Goal: Task Accomplishment & Management: Manage account settings

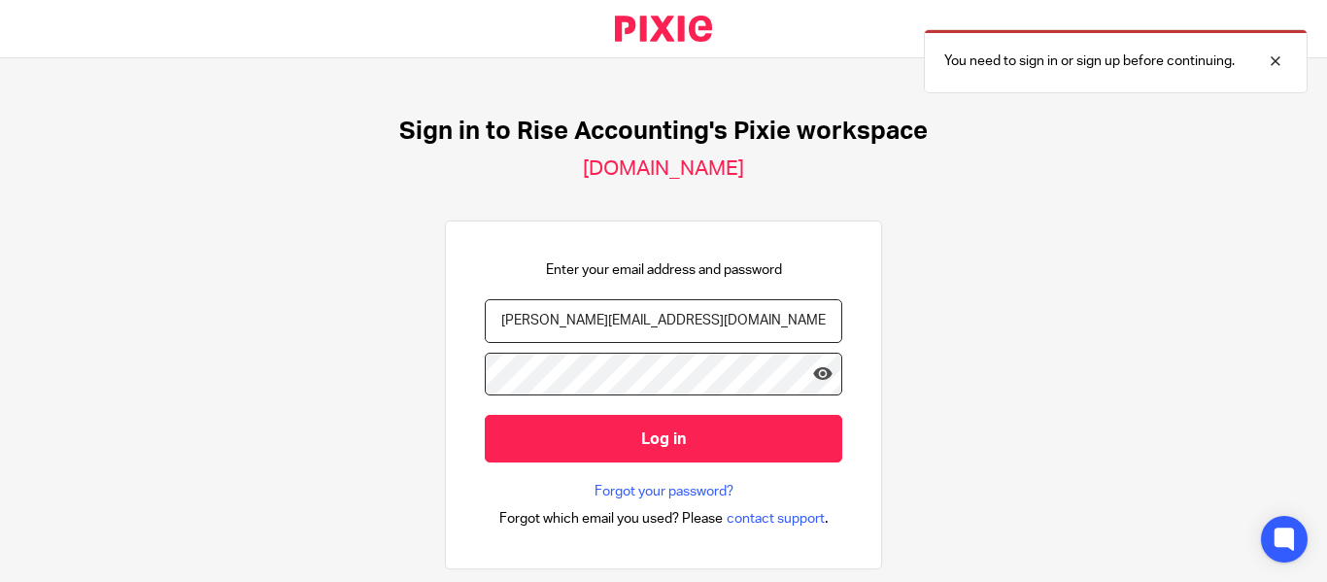
click at [603, 325] on input "[PERSON_NAME][EMAIL_ADDRESS][DOMAIN_NAME]" at bounding box center [664, 321] width 358 height 44
click at [813, 385] on link at bounding box center [822, 377] width 19 height 26
click at [200, 393] on div "Sign in to Rise Accounting's Pixie workspace jumpaccounting.usepixie.net Enter …" at bounding box center [663, 320] width 1327 height 524
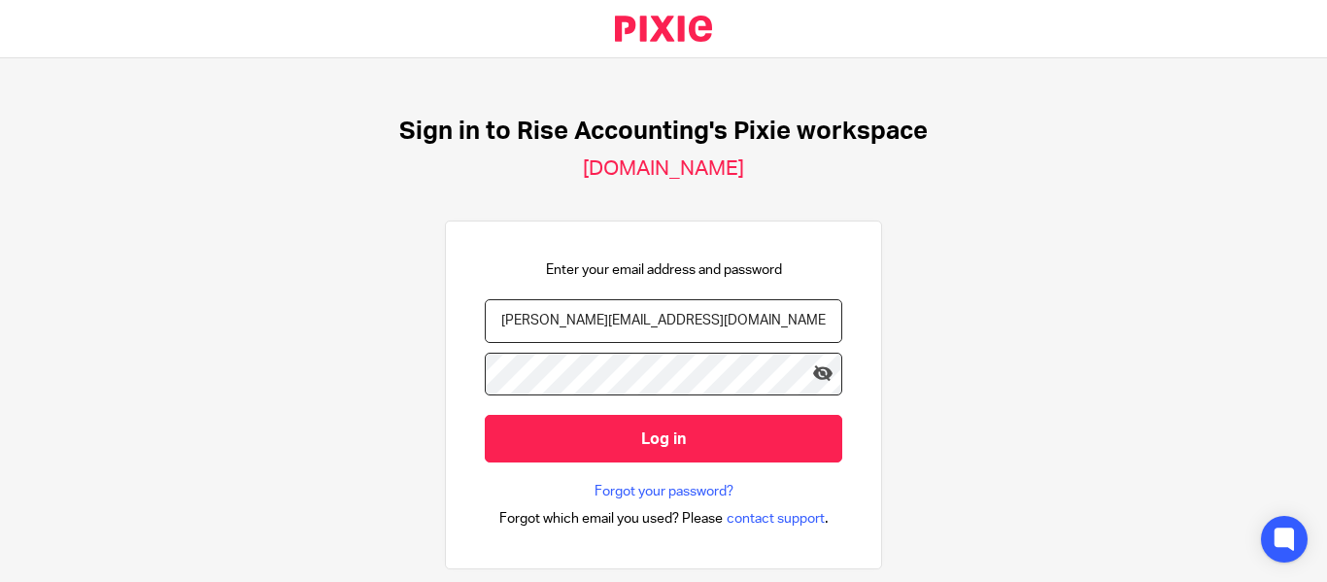
click at [200, 393] on div "Sign in to Rise Accounting's Pixie workspace jumpaccounting.usepixie.net Enter …" at bounding box center [663, 320] width 1327 height 524
click at [347, 436] on div "Sign in to Rise Accounting's Pixie workspace jumpaccounting.usepixie.net Enter …" at bounding box center [663, 320] width 1327 height 524
click at [596, 323] on input "ulaganathan@riseaccounting.co.uk" at bounding box center [664, 321] width 358 height 44
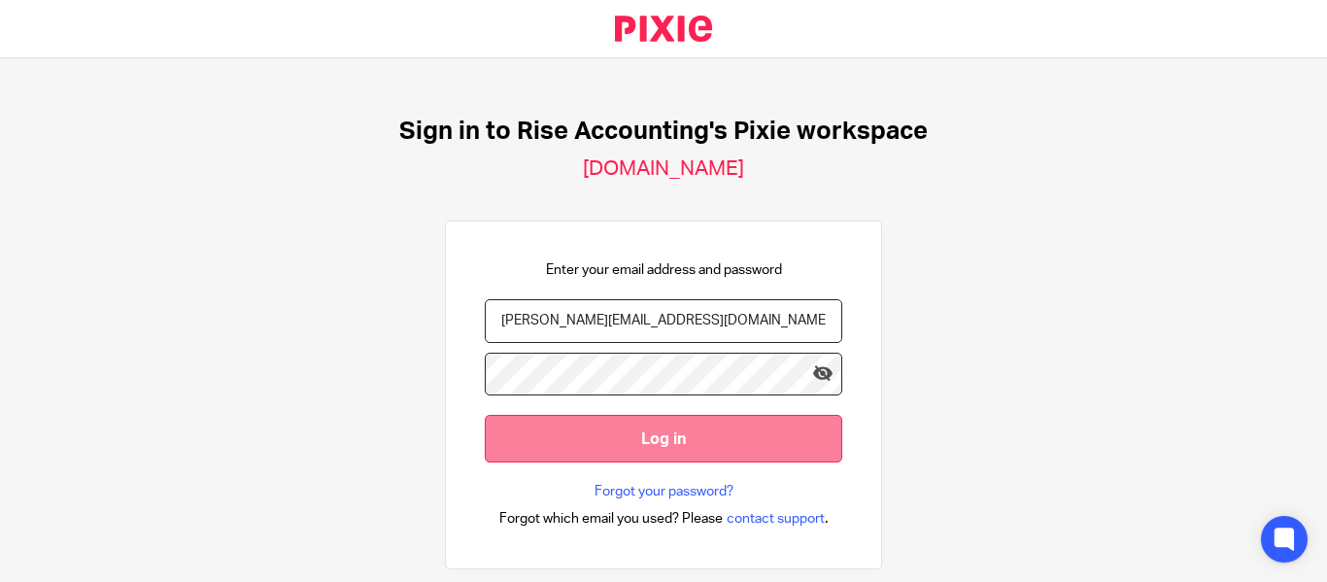
type input "ulaganathan@jumpaccounting.co.uk"
click at [603, 451] on input "Log in" at bounding box center [664, 439] width 358 height 48
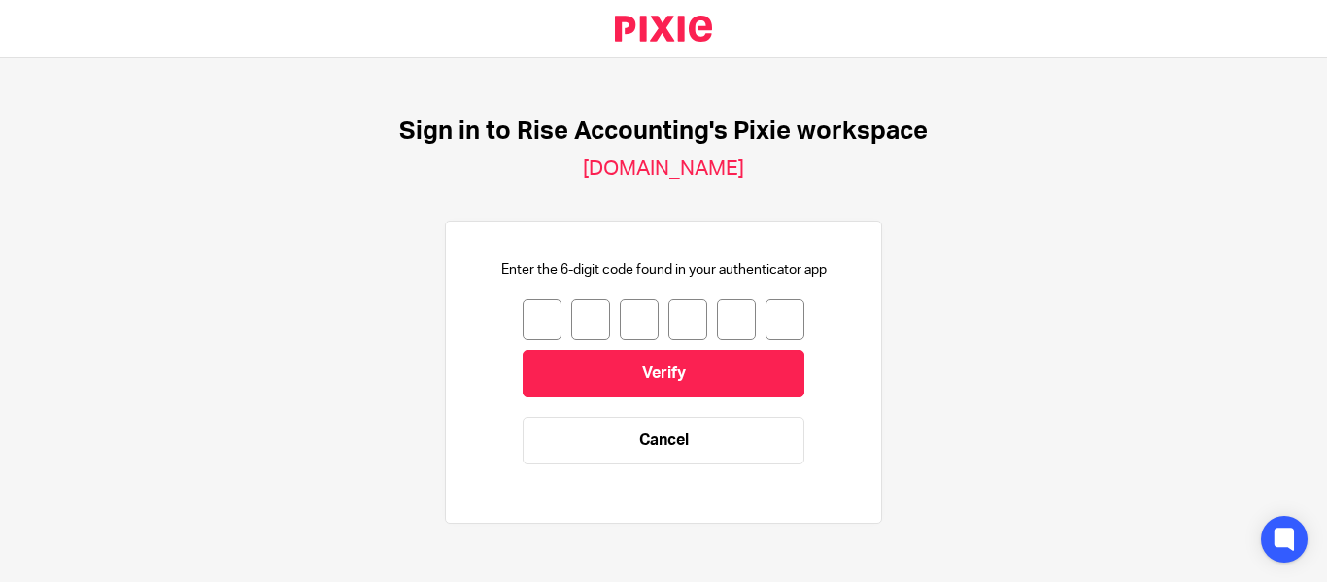
click at [538, 323] on input "number" at bounding box center [542, 319] width 39 height 41
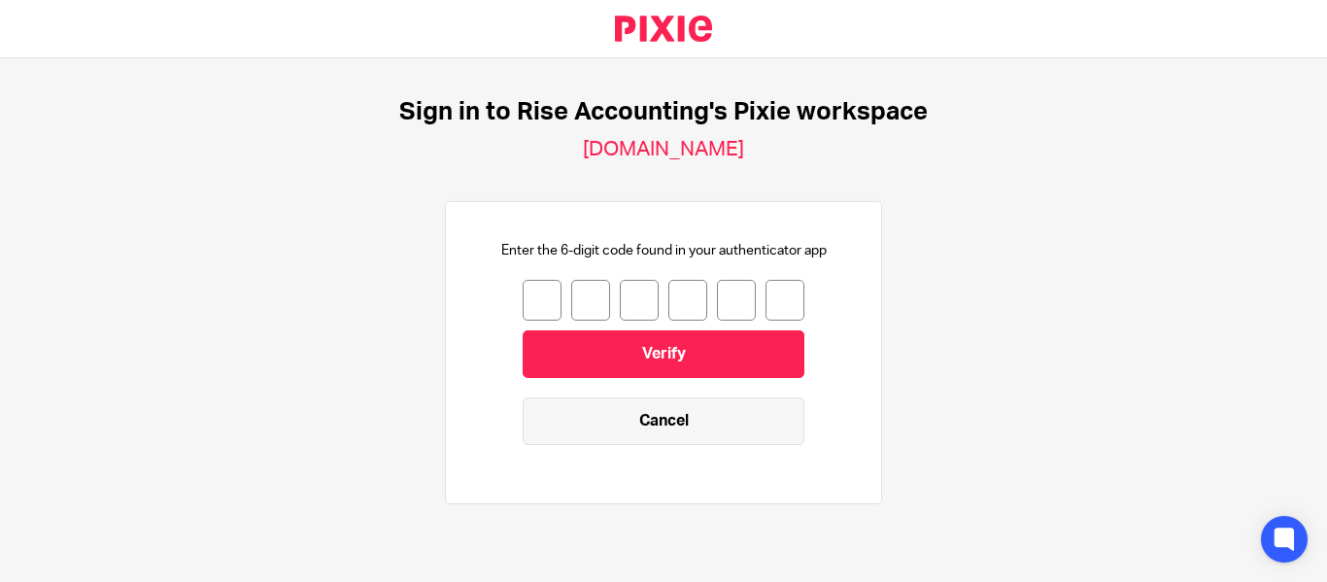
click at [743, 435] on link "Cancel" at bounding box center [664, 421] width 282 height 48
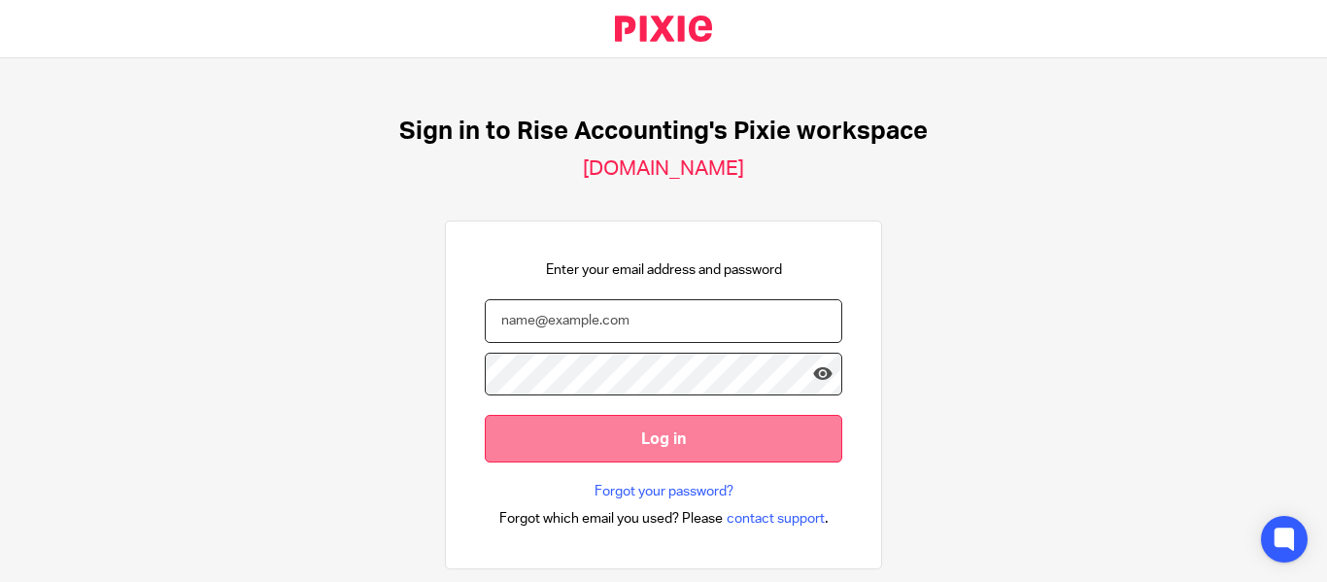
type input "[PERSON_NAME][EMAIL_ADDRESS][DOMAIN_NAME]"
click at [605, 458] on input "Log in" at bounding box center [664, 439] width 358 height 48
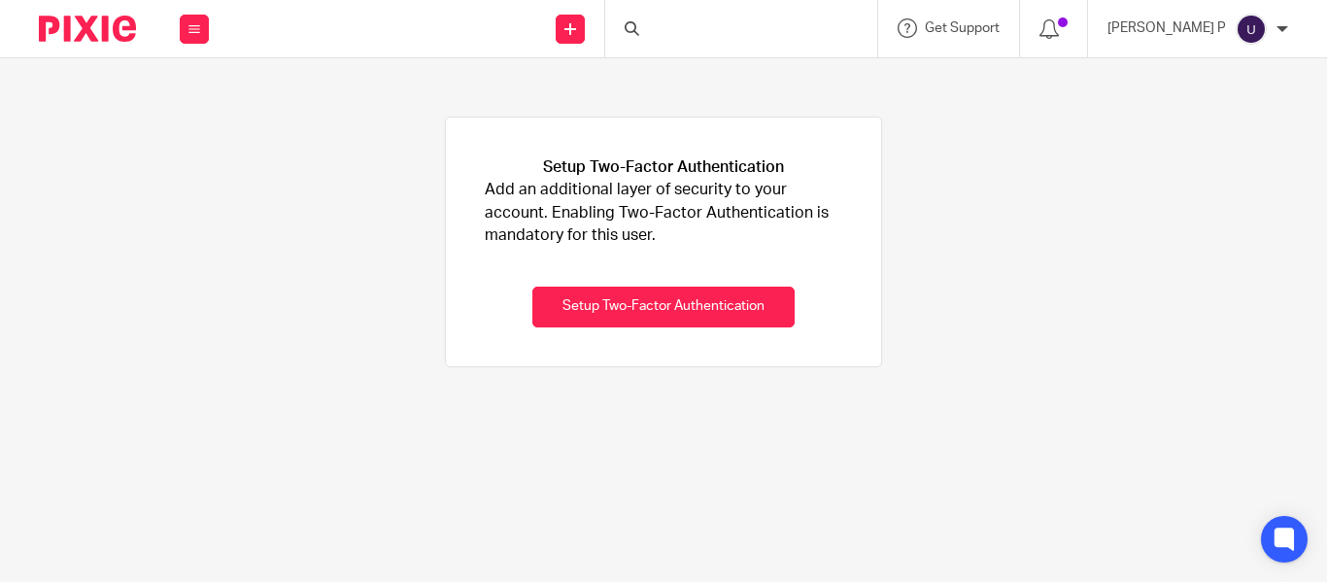
click at [1284, 33] on div at bounding box center [1283, 29] width 12 height 12
click at [1232, 84] on span "My profile" at bounding box center [1206, 78] width 60 height 14
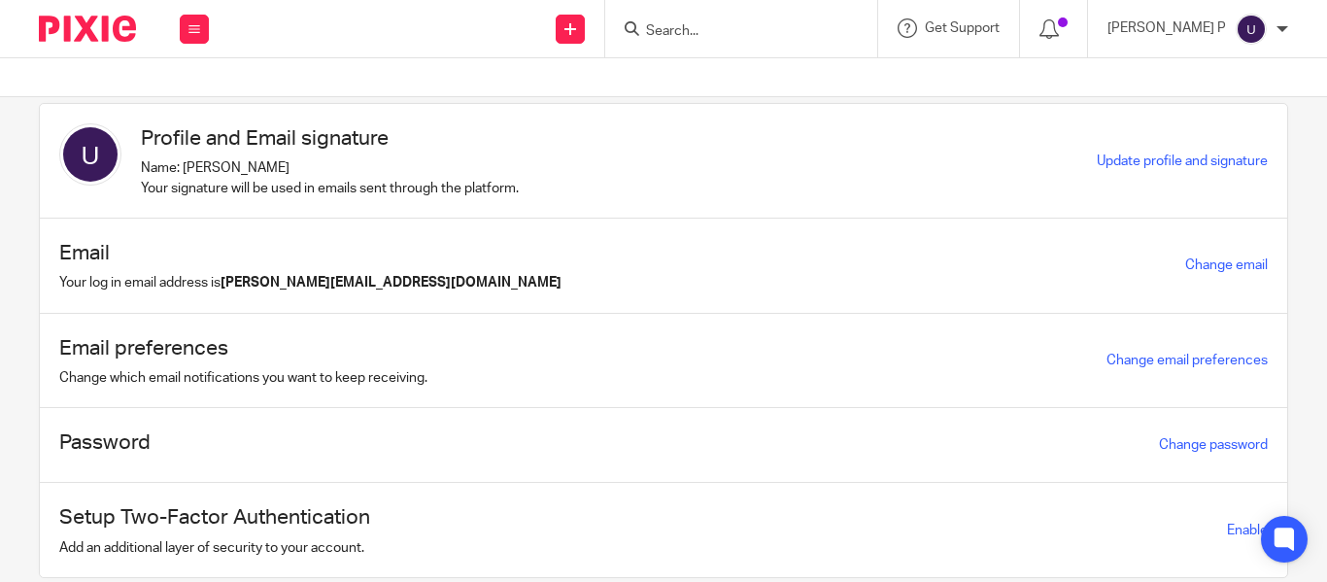
scroll to position [34, 0]
click at [1185, 258] on link "Change email" at bounding box center [1226, 264] width 83 height 14
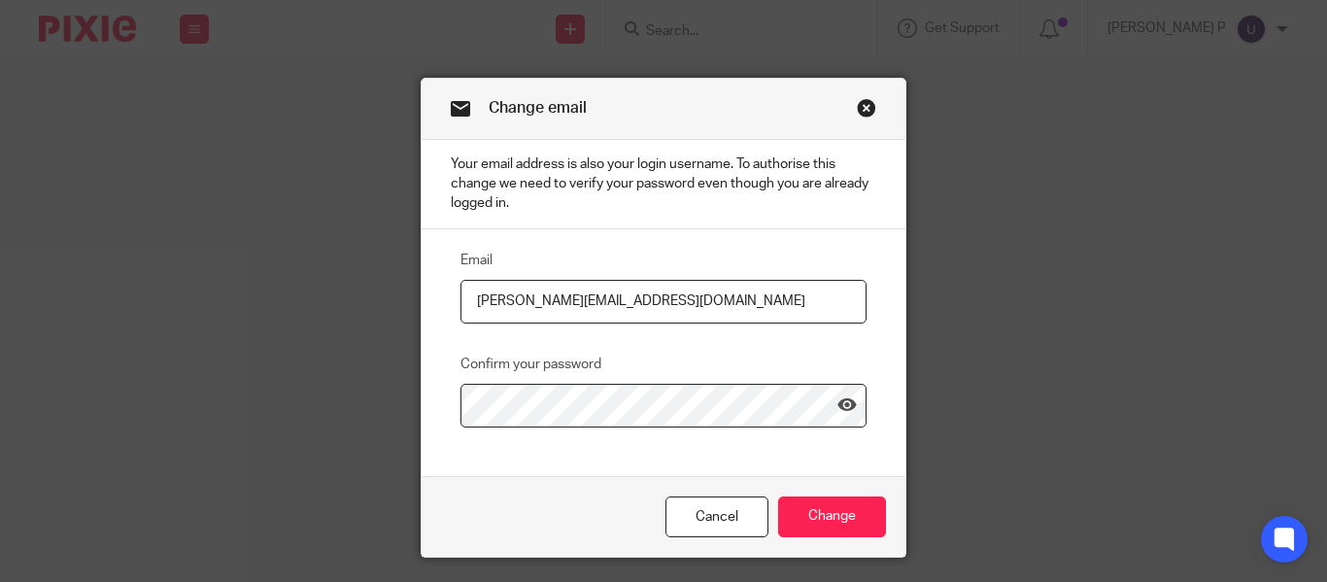
click at [584, 296] on input "[PERSON_NAME][EMAIL_ADDRESS][DOMAIN_NAME]" at bounding box center [663, 302] width 406 height 44
type input "ulaganathan@riseaccounting.co.uk"
click at [813, 501] on input "Change" at bounding box center [832, 517] width 108 height 42
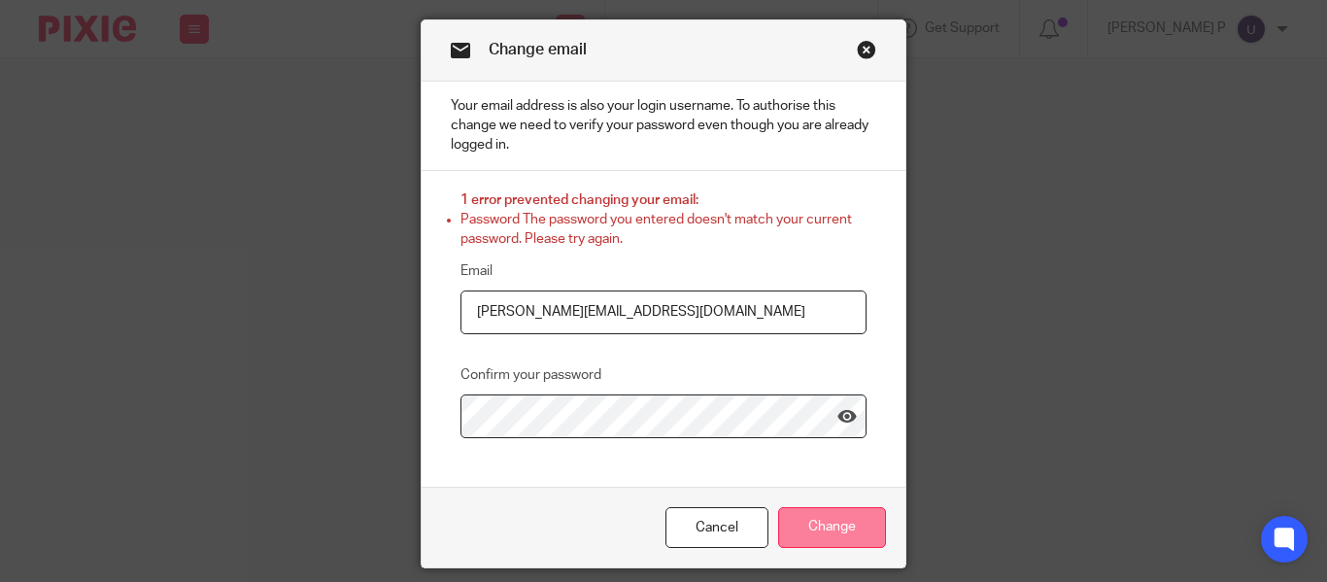
scroll to position [59, 0]
click at [811, 516] on input "Change" at bounding box center [832, 527] width 108 height 42
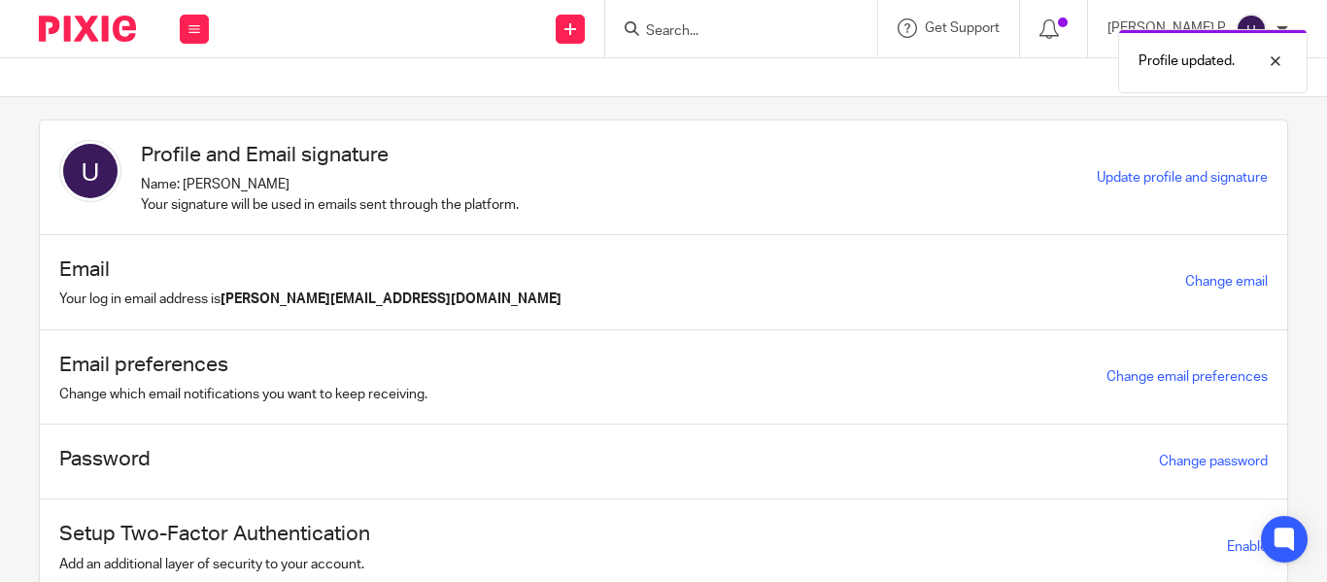
scroll to position [17, 0]
click at [1185, 284] on link "Change email" at bounding box center [1226, 281] width 83 height 14
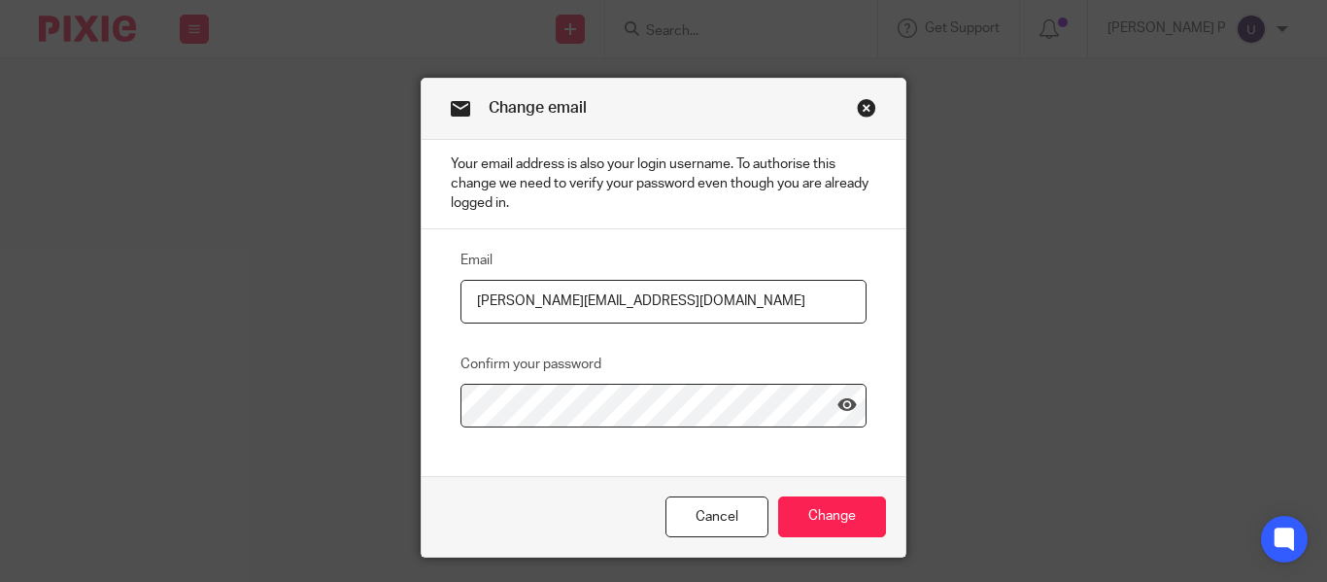
click at [585, 305] on input "[PERSON_NAME][EMAIL_ADDRESS][DOMAIN_NAME]" at bounding box center [663, 302] width 406 height 44
type input "[PERSON_NAME][EMAIL_ADDRESS][DOMAIN_NAME]"
click at [789, 506] on input "Change" at bounding box center [832, 517] width 108 height 42
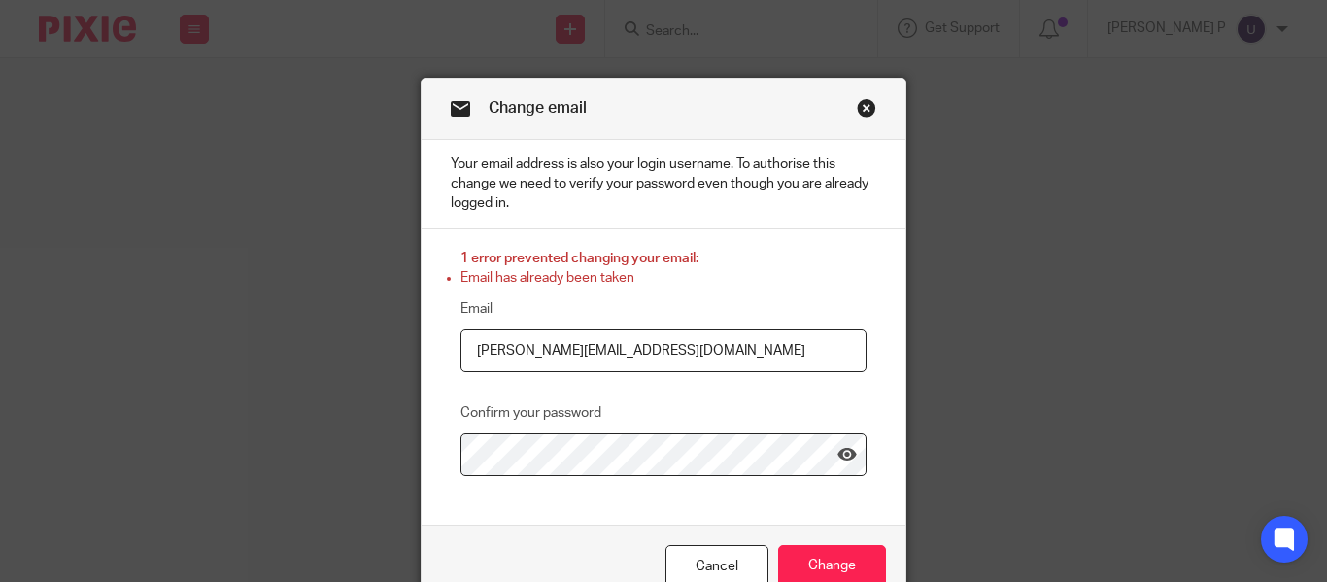
click at [862, 111] on link "Close this dialog window" at bounding box center [866, 111] width 19 height 26
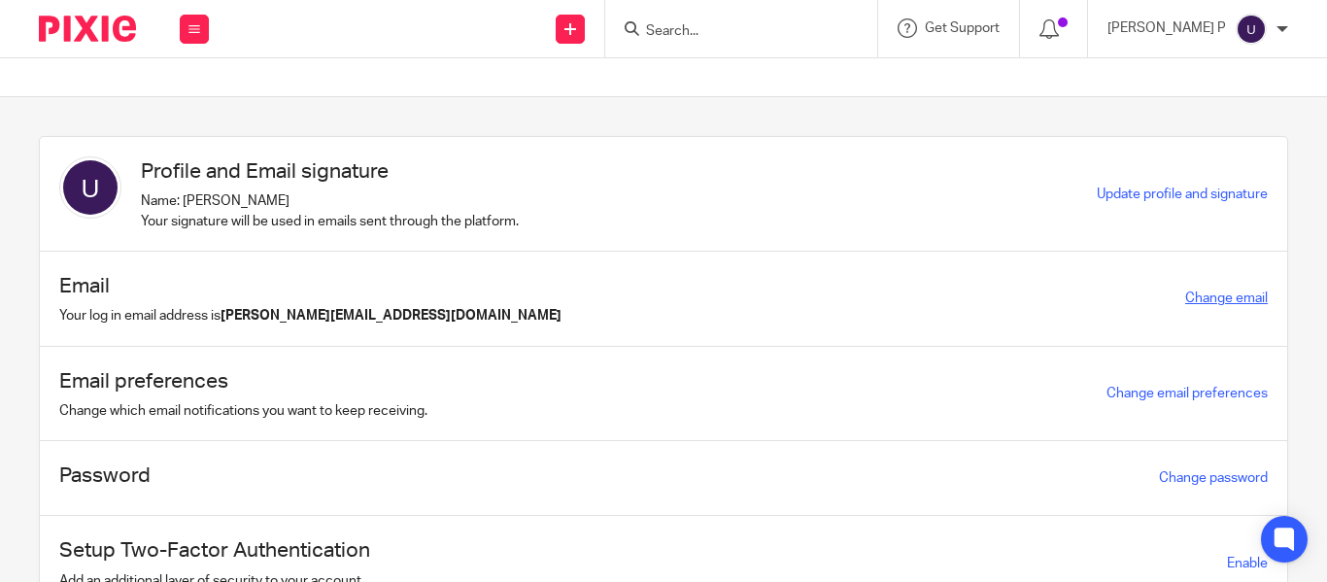
click at [1185, 299] on link "Change email" at bounding box center [1226, 298] width 83 height 14
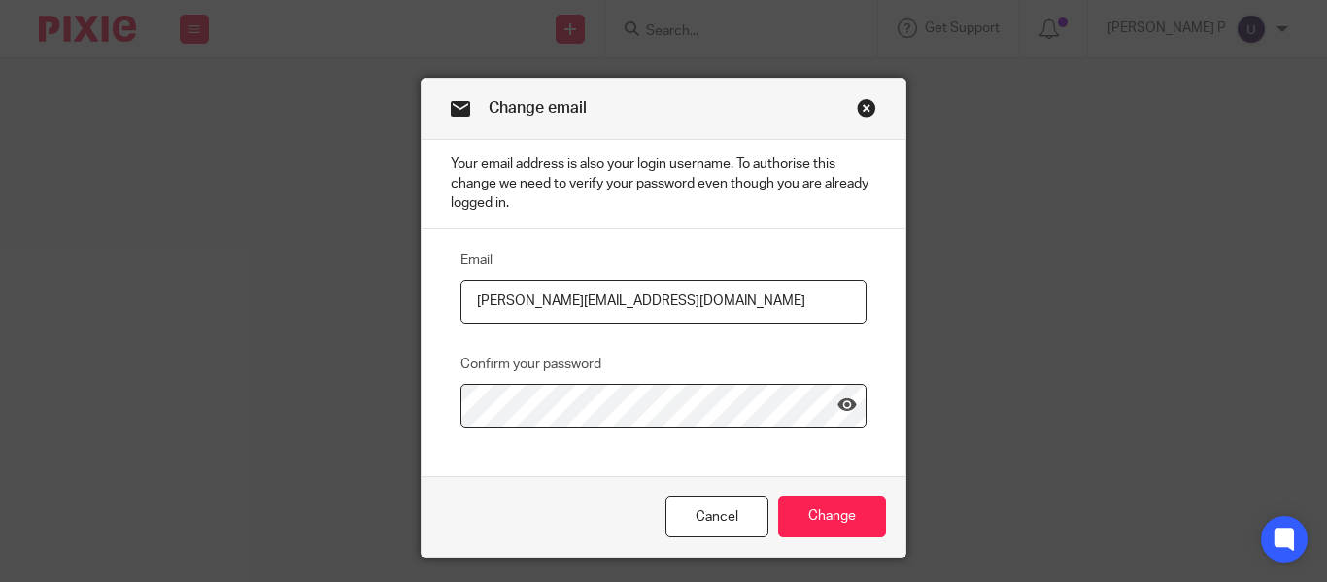
click at [588, 304] on input "[PERSON_NAME][EMAIL_ADDRESS][DOMAIN_NAME]" at bounding box center [663, 302] width 406 height 44
type input "[PERSON_NAME][EMAIL_ADDRESS][DOMAIN_NAME]"
click at [818, 516] on input "Change" at bounding box center [832, 517] width 108 height 42
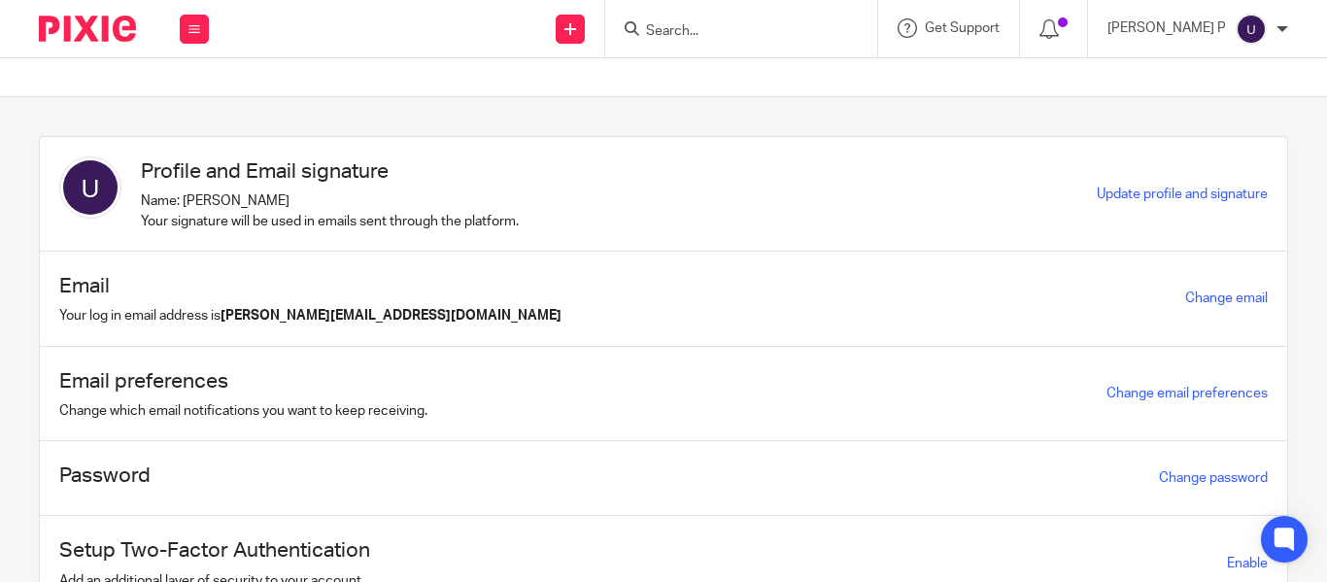
click at [56, 23] on img at bounding box center [87, 29] width 97 height 26
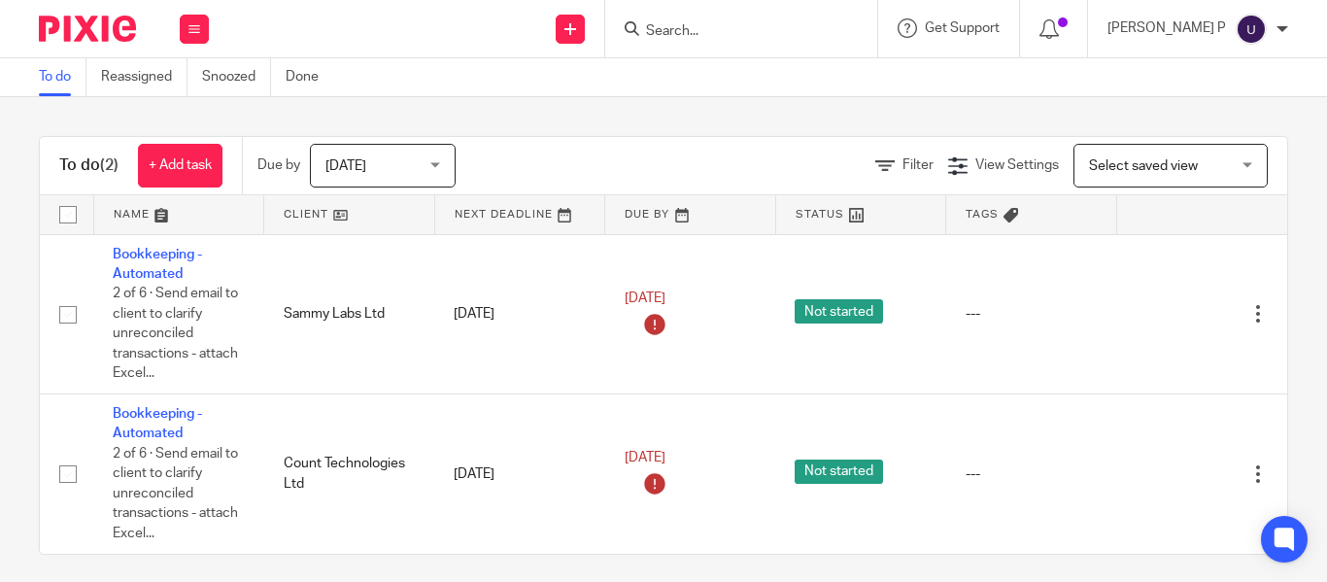
click at [729, 27] on input "Search" at bounding box center [731, 31] width 175 height 17
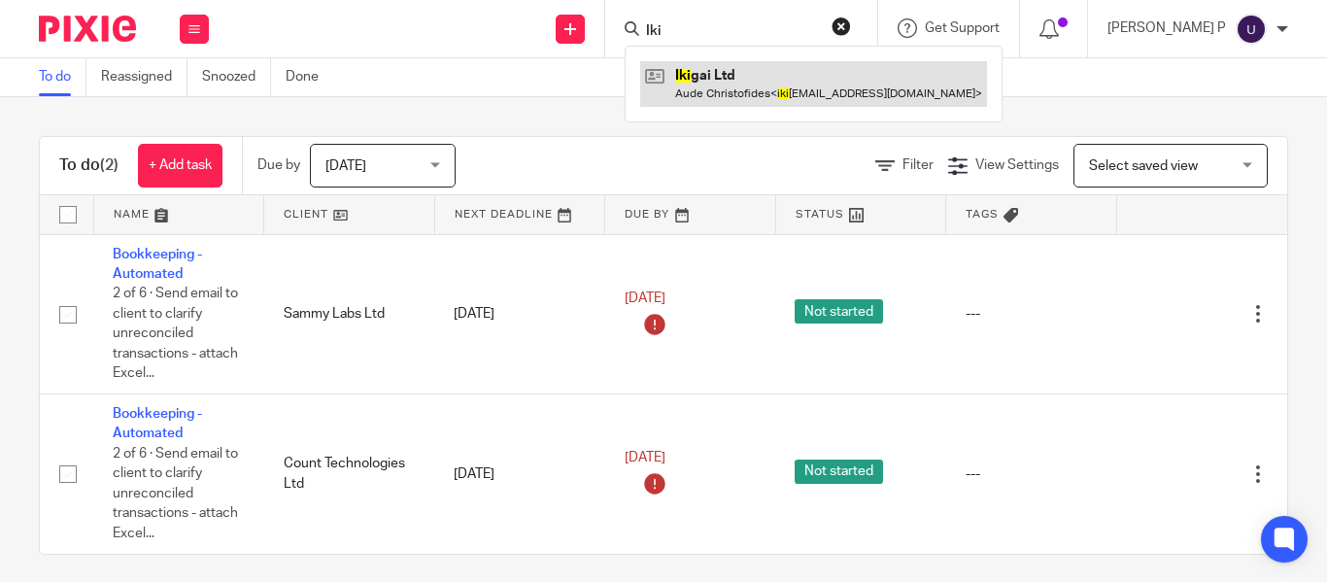
type input "Iki"
click at [738, 83] on link at bounding box center [813, 83] width 347 height 45
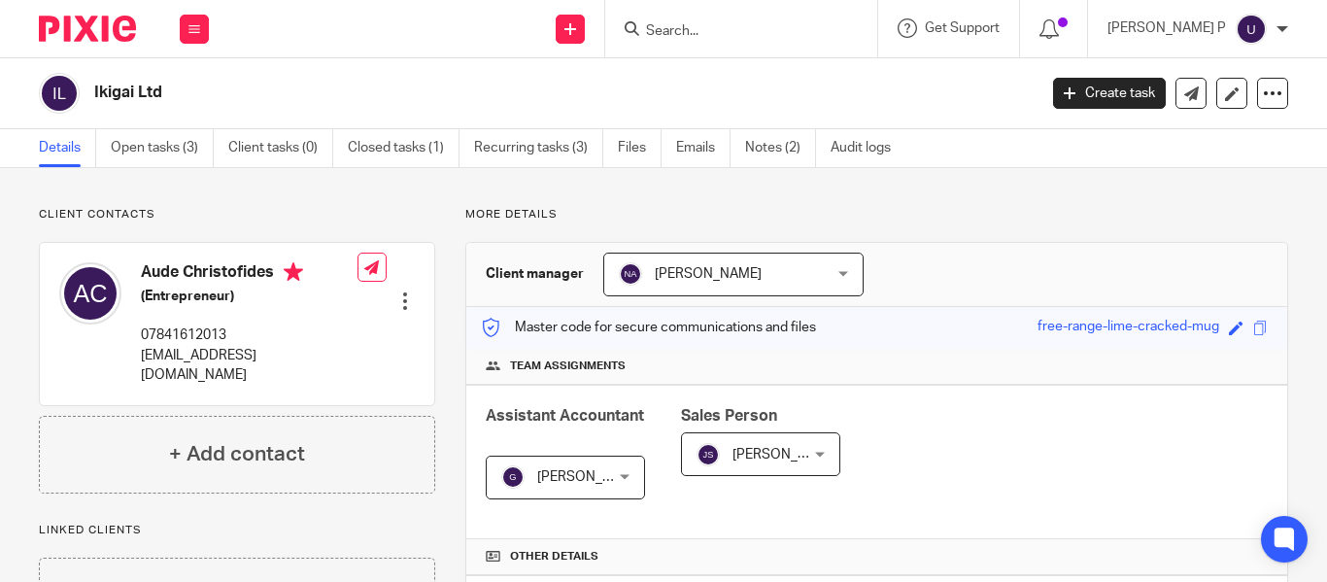
click at [708, 23] on input "Search" at bounding box center [731, 31] width 175 height 17
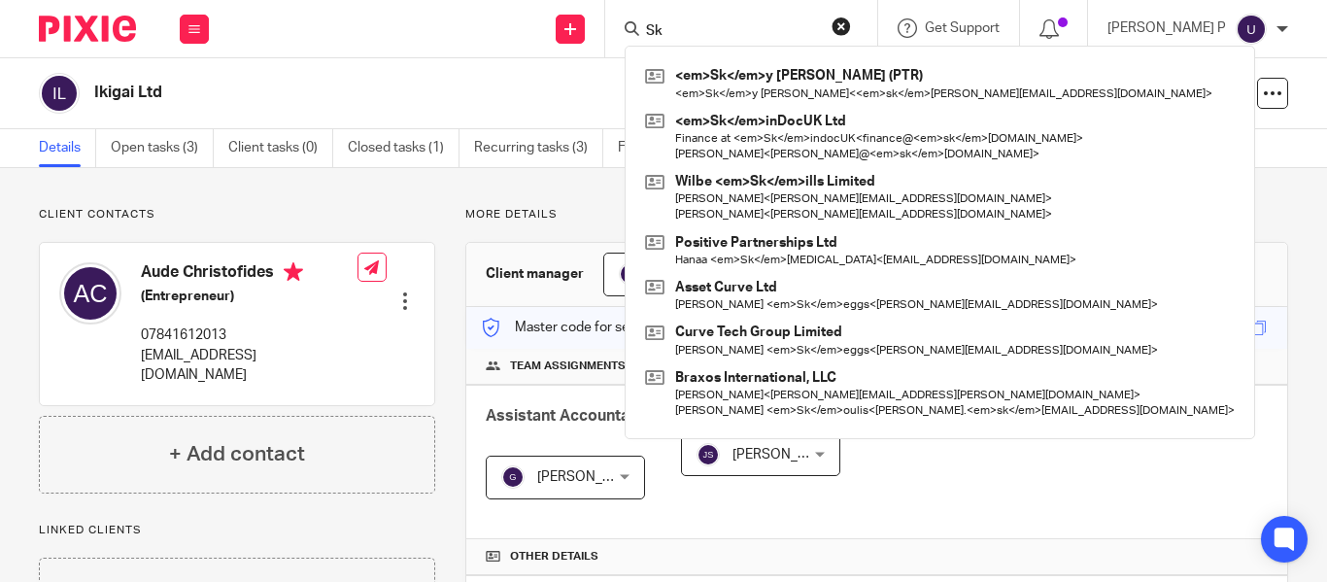
type input "S"
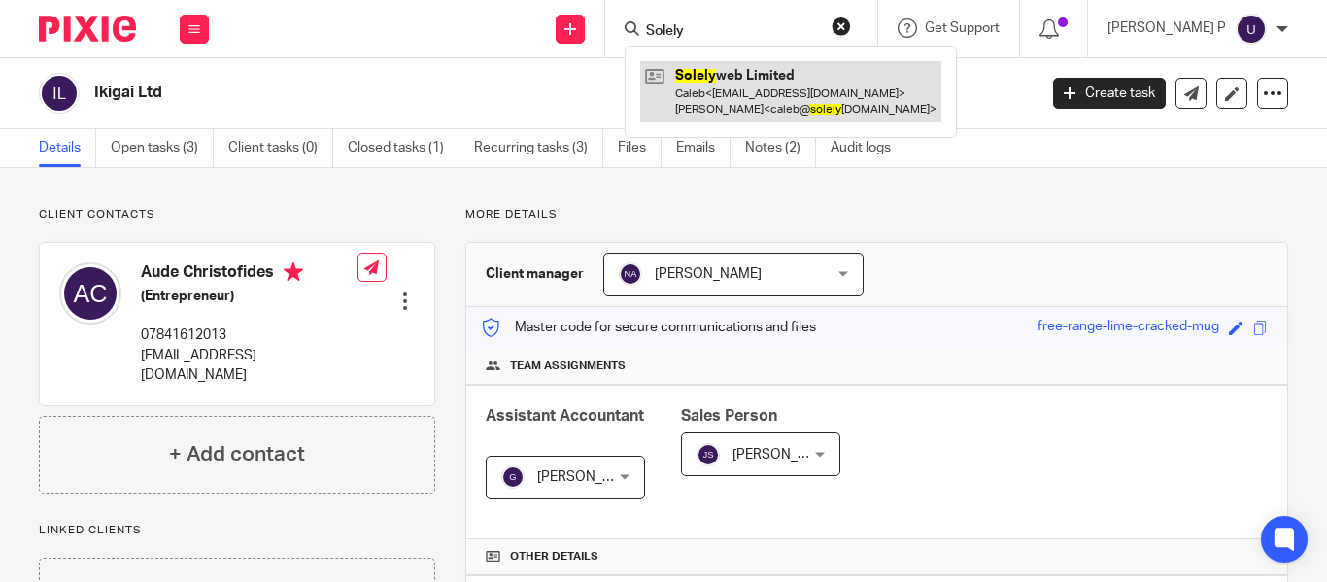
type input "Solely"
click at [736, 79] on link at bounding box center [790, 91] width 301 height 60
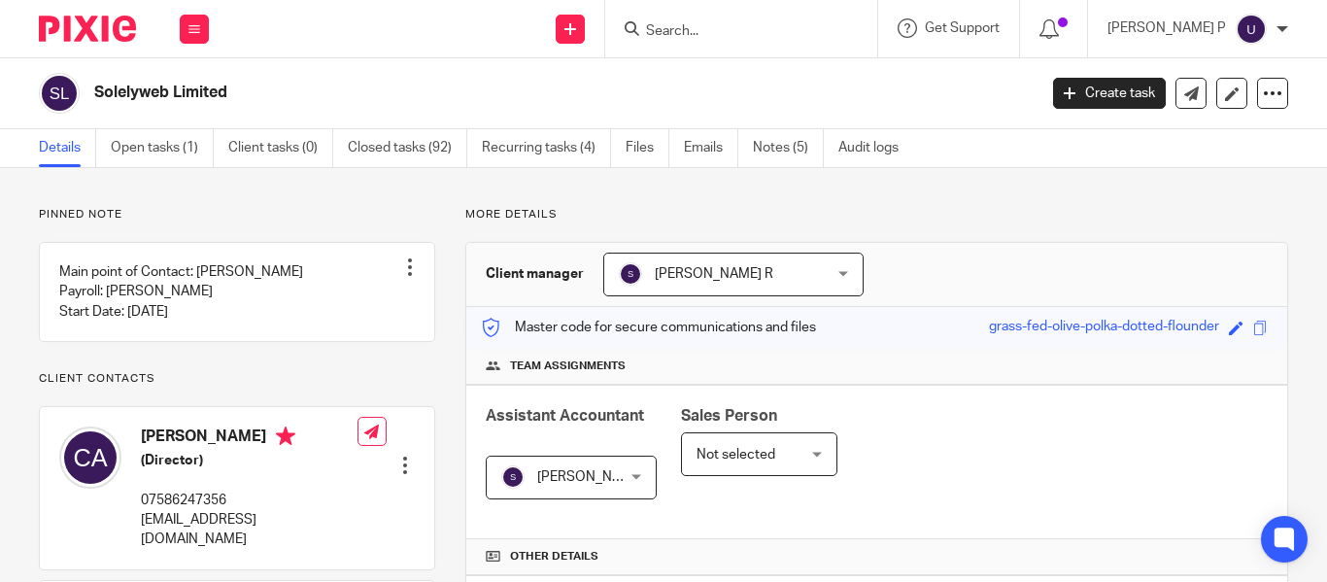
click at [70, 25] on img at bounding box center [87, 29] width 97 height 26
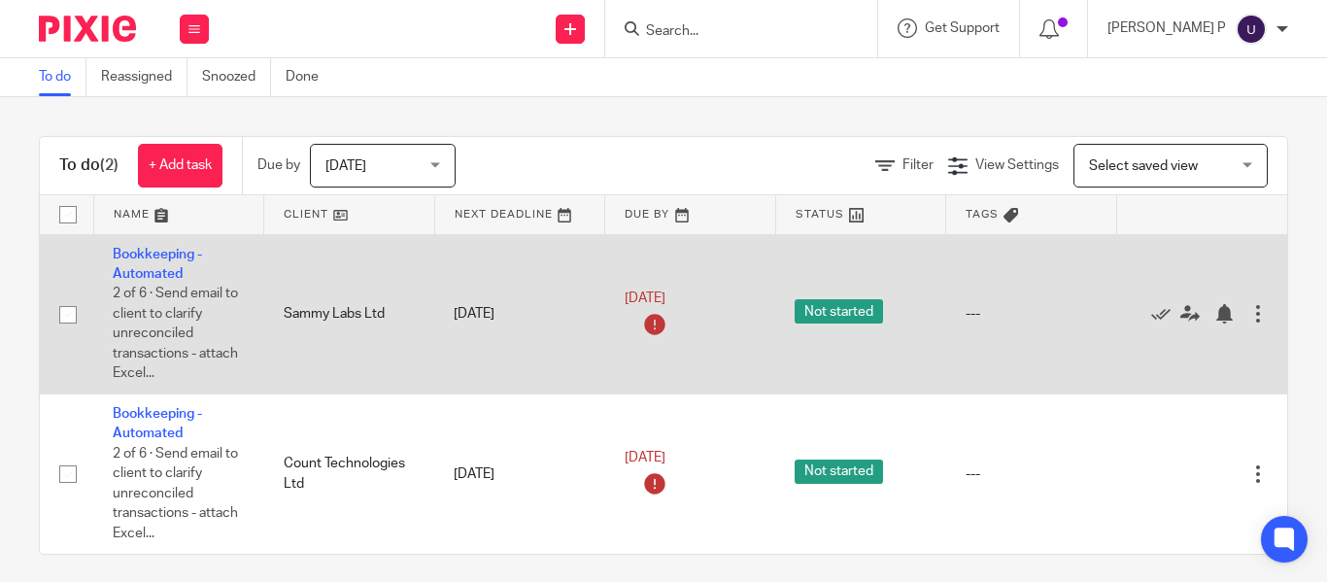
scroll to position [26, 0]
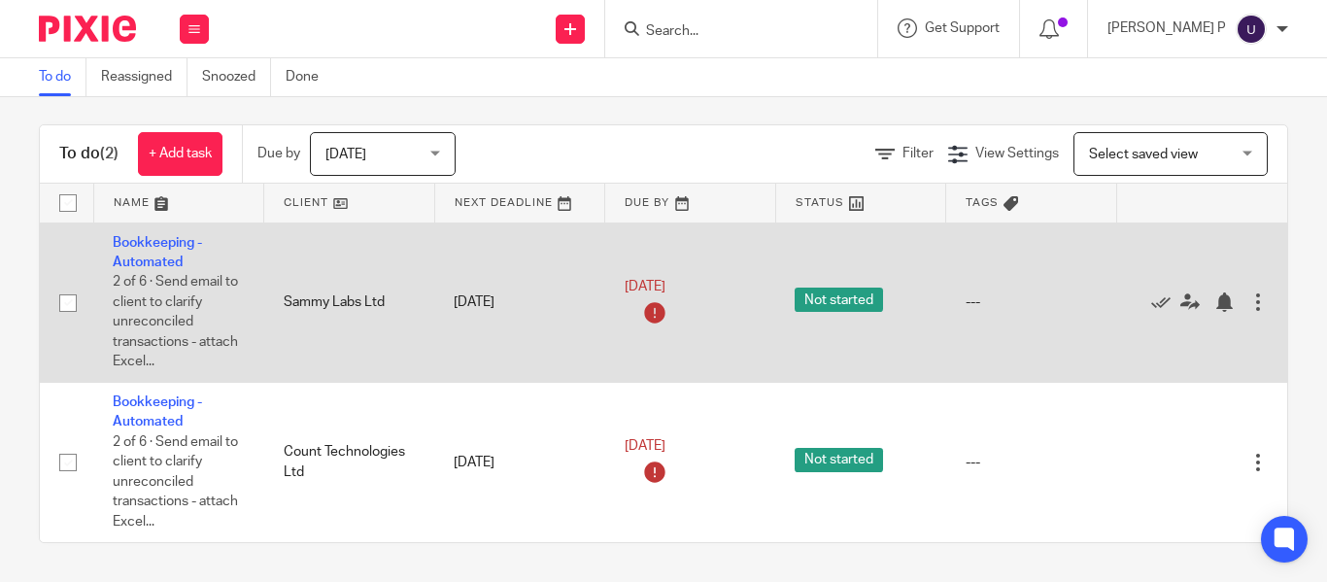
click at [66, 290] on input "checkbox" at bounding box center [68, 303] width 37 height 37
checkbox input "true"
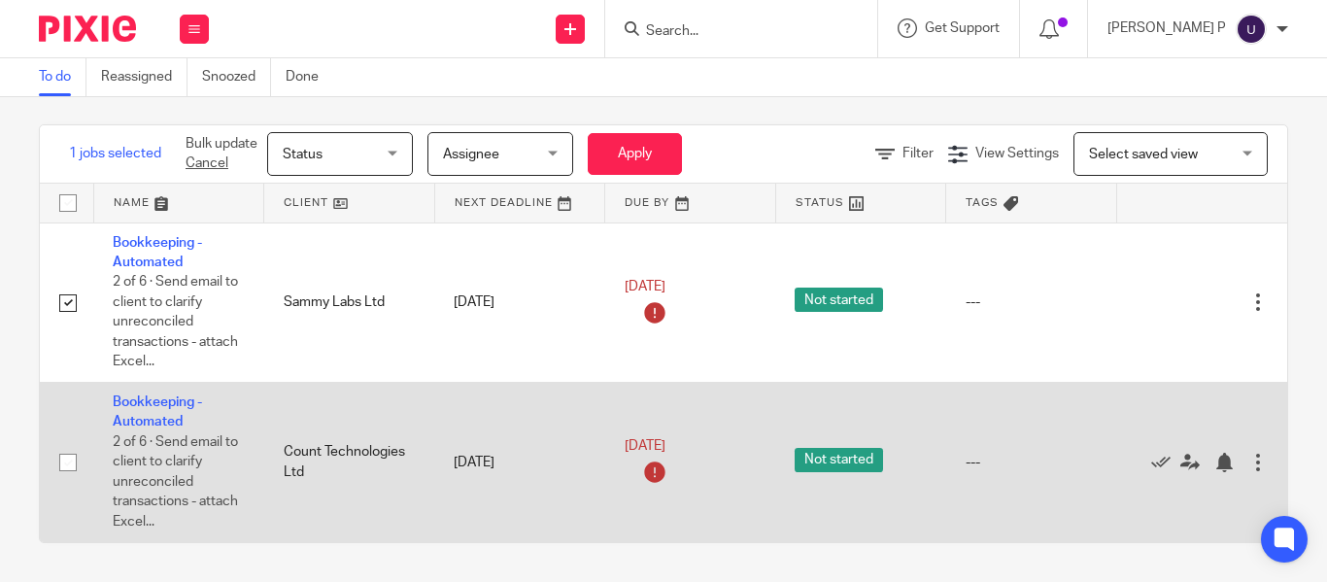
click at [75, 446] on input "checkbox" at bounding box center [68, 462] width 37 height 37
checkbox input "true"
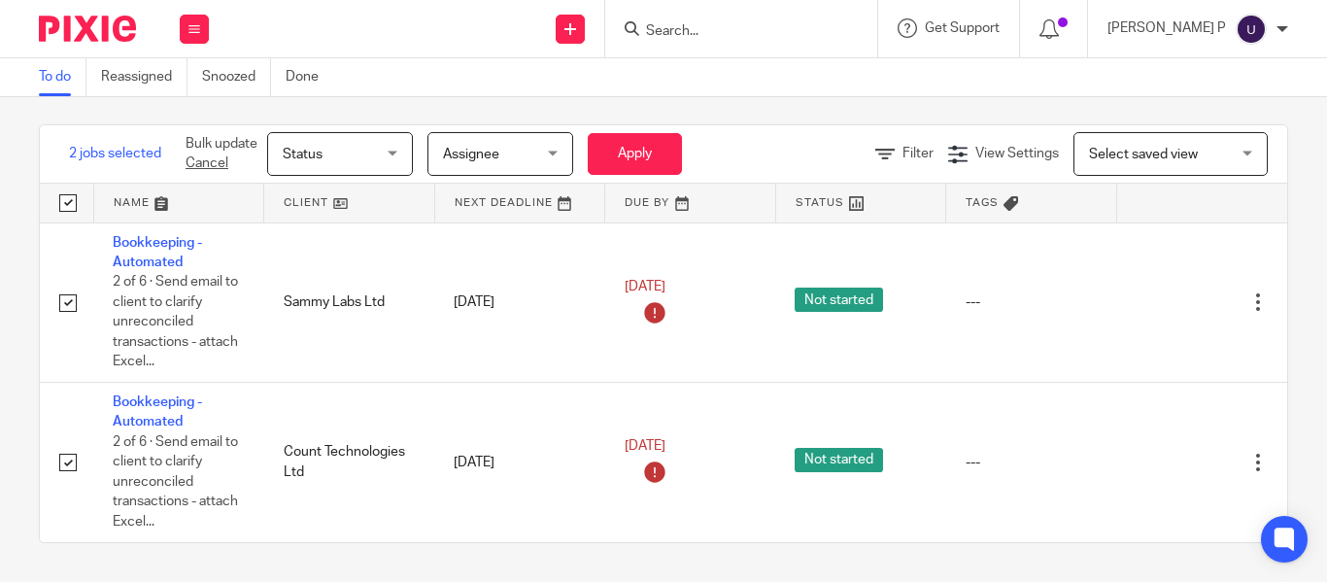
scroll to position [0, 0]
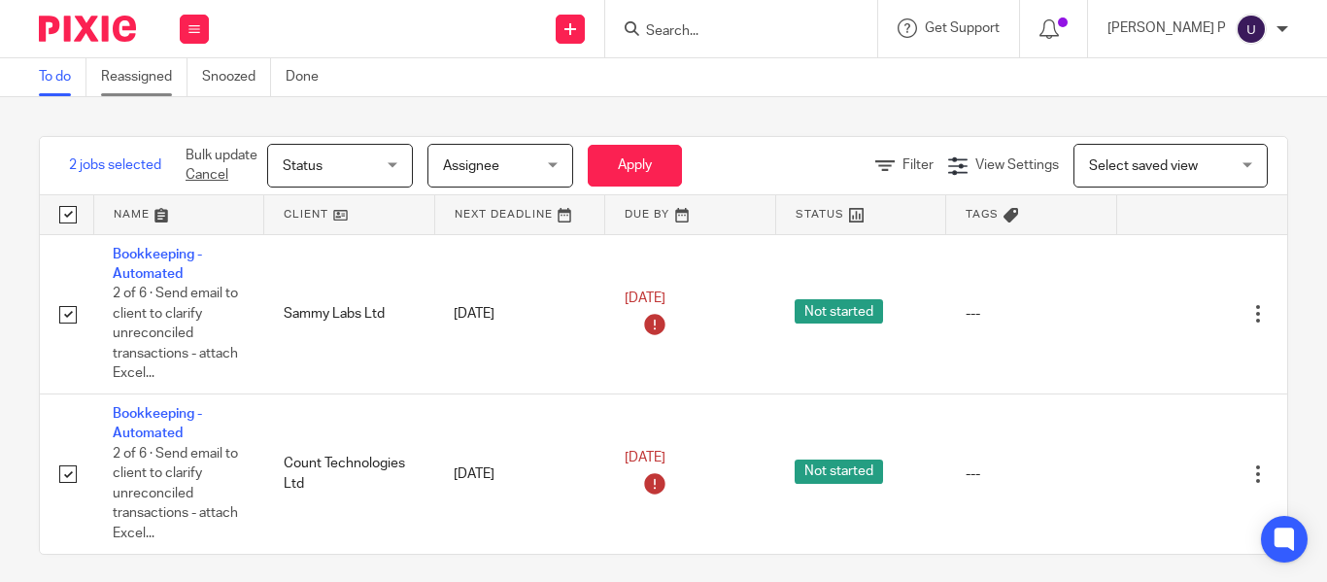
click at [156, 86] on link "Reassigned" at bounding box center [144, 77] width 86 height 38
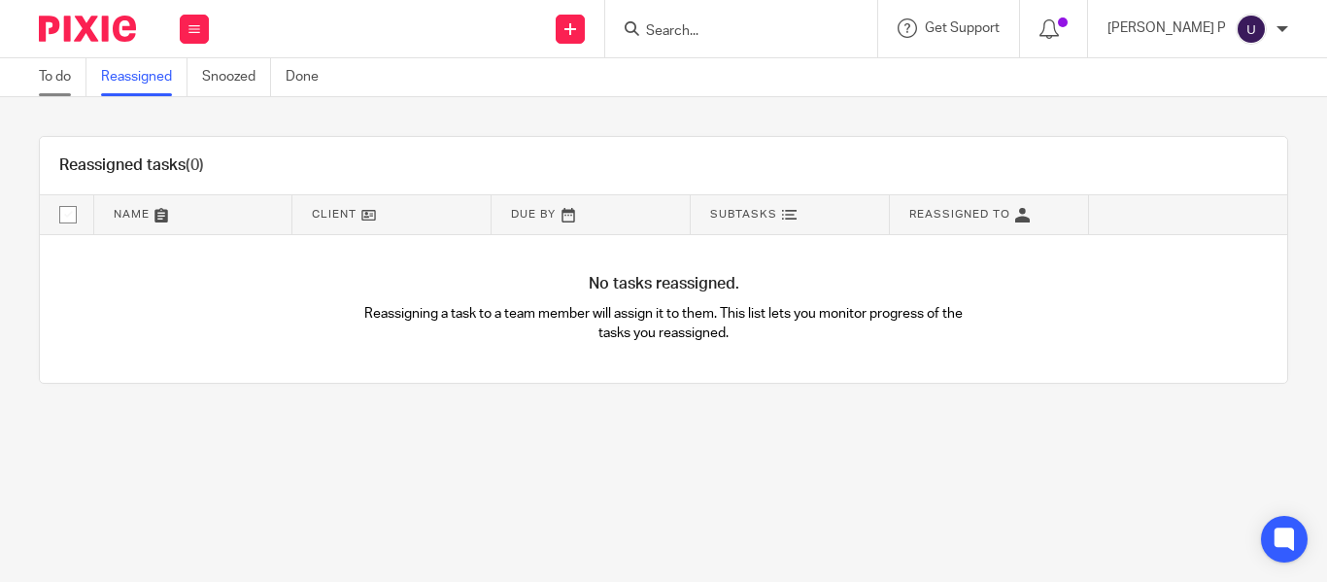
click at [40, 85] on link "To do" at bounding box center [63, 77] width 48 height 38
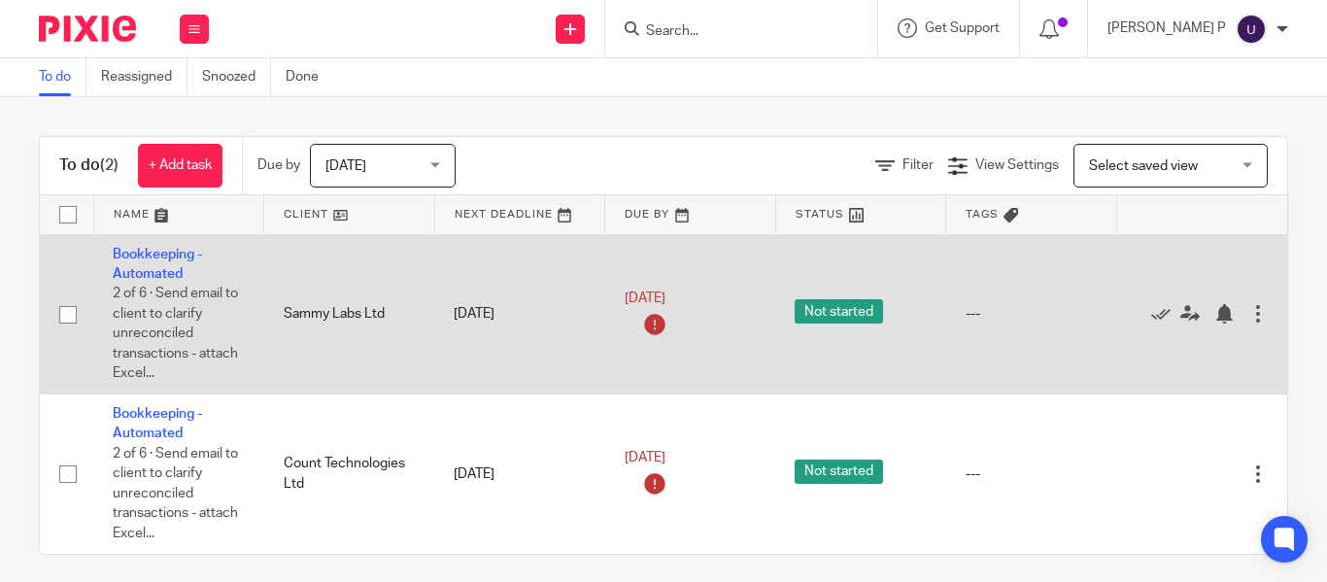
scroll to position [1, 0]
click at [1256, 317] on div at bounding box center [1257, 312] width 19 height 19
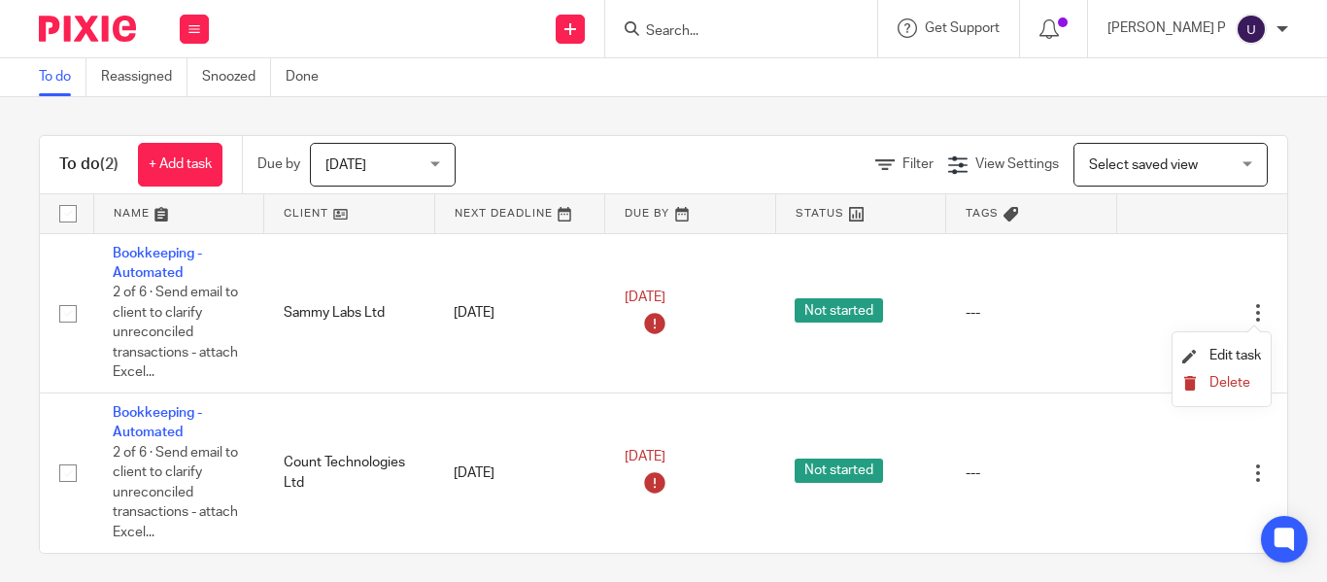
click at [1227, 391] on button "Delete" at bounding box center [1221, 384] width 79 height 16
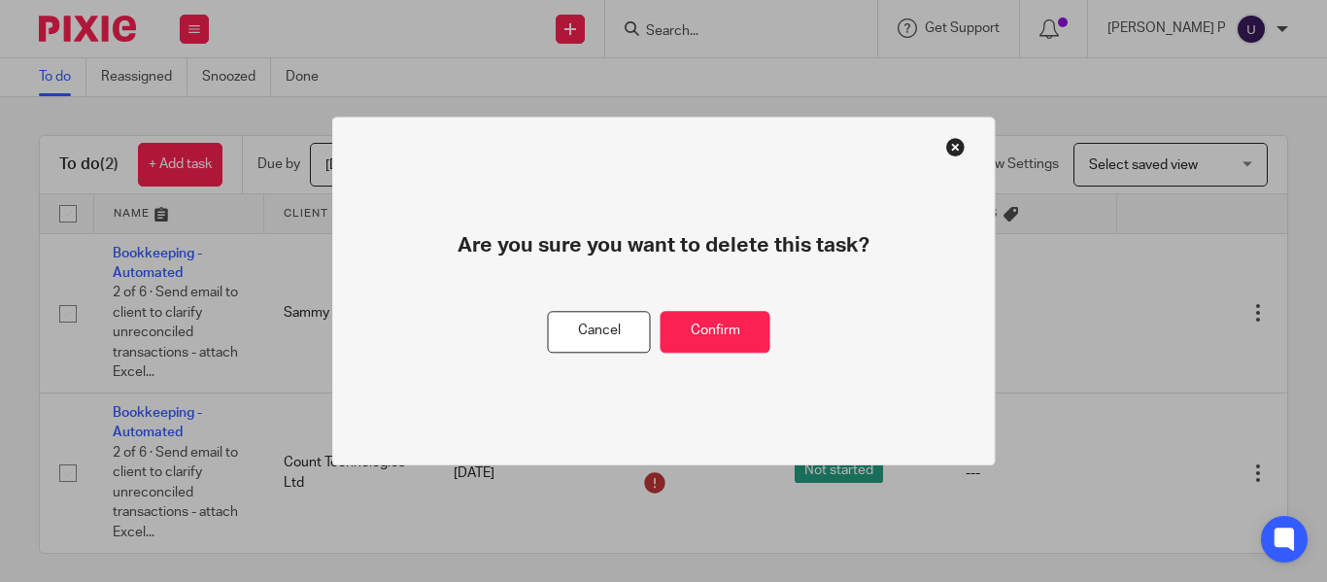
click at [955, 154] on button at bounding box center [955, 146] width 19 height 19
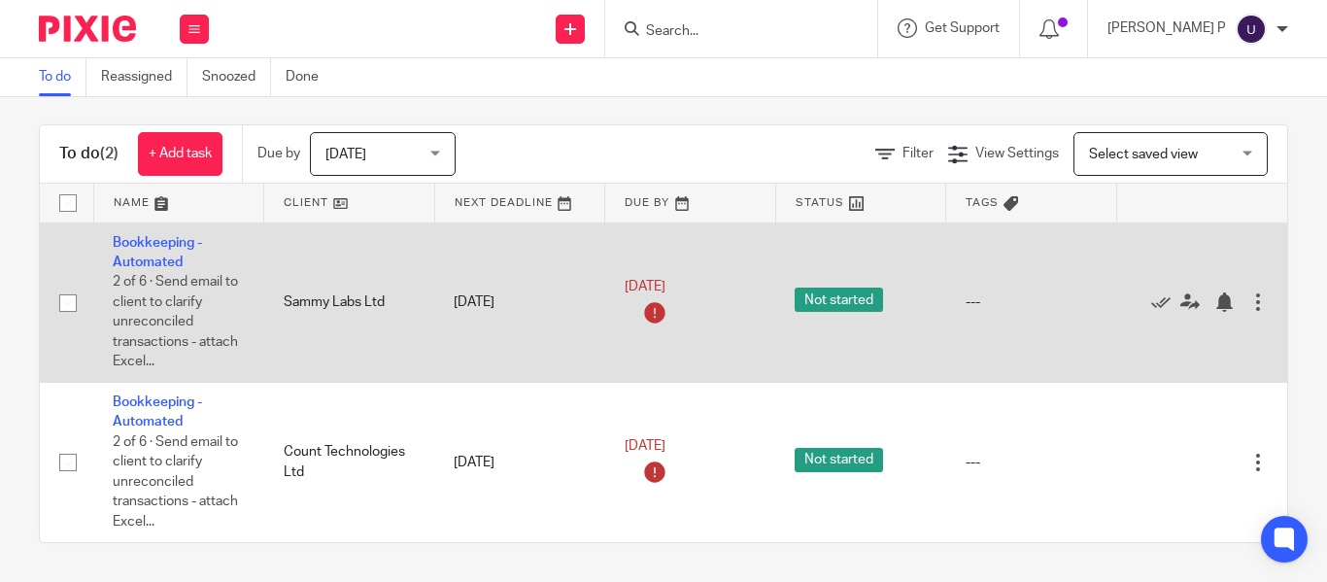
scroll to position [0, 0]
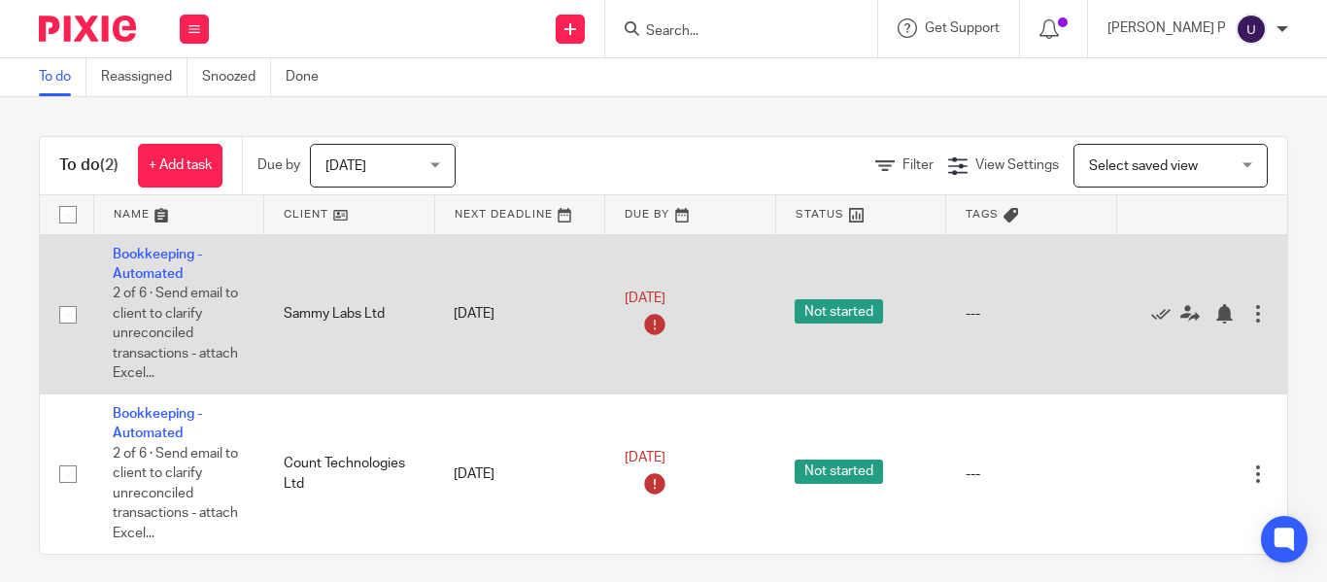
click at [1255, 319] on div at bounding box center [1257, 313] width 19 height 19
click at [1155, 317] on icon at bounding box center [1160, 313] width 19 height 19
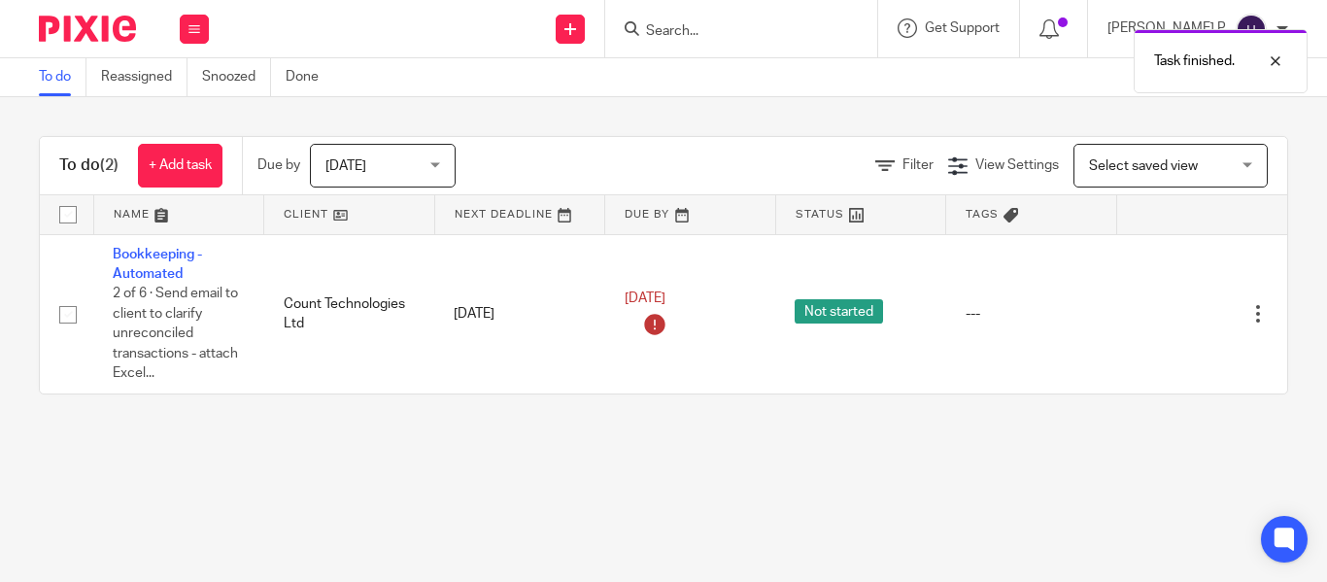
click at [1158, 472] on main "To do Reassigned Snoozed Done To do (2) + Add task Due by Today Today Today Tom…" at bounding box center [663, 291] width 1327 height 582
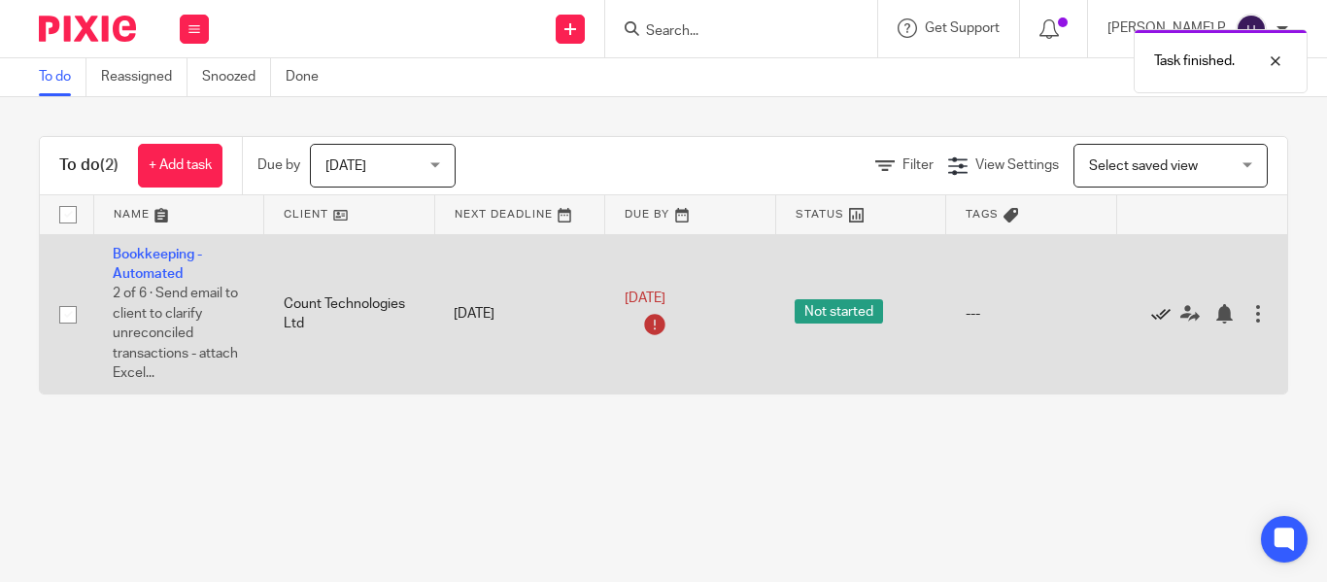
click at [1155, 313] on icon at bounding box center [1160, 313] width 19 height 19
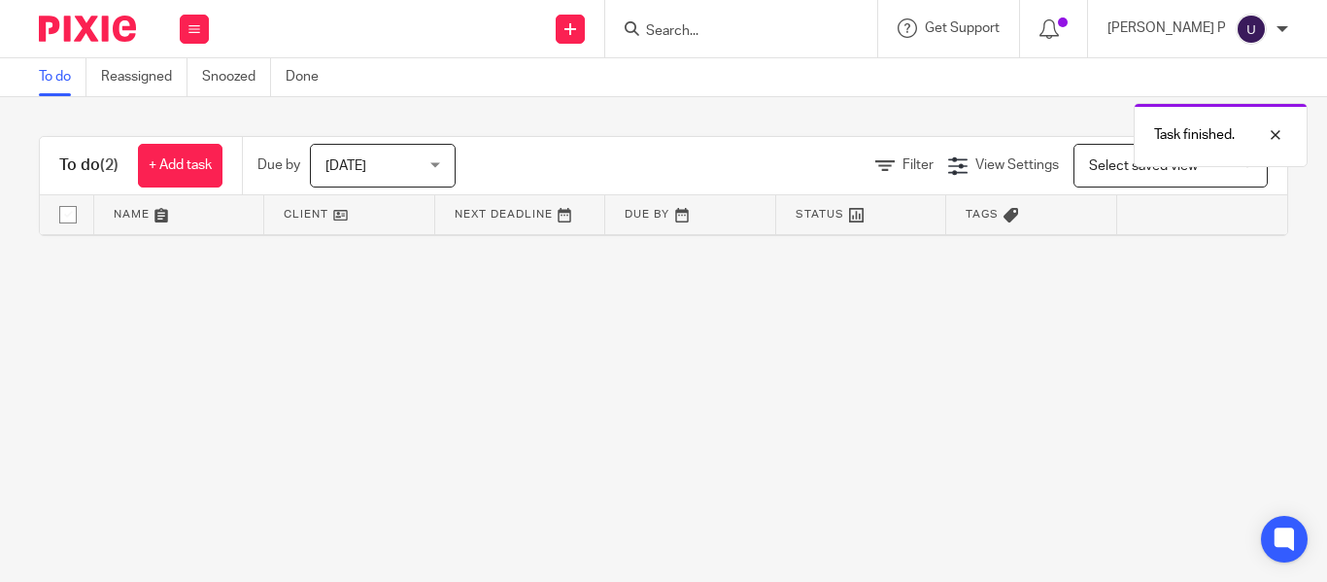
click at [721, 425] on main "To do Reassigned Snoozed Done To do (2) + Add task Due by Today Today Today Tom…" at bounding box center [663, 291] width 1327 height 582
click at [100, 39] on img at bounding box center [87, 29] width 97 height 26
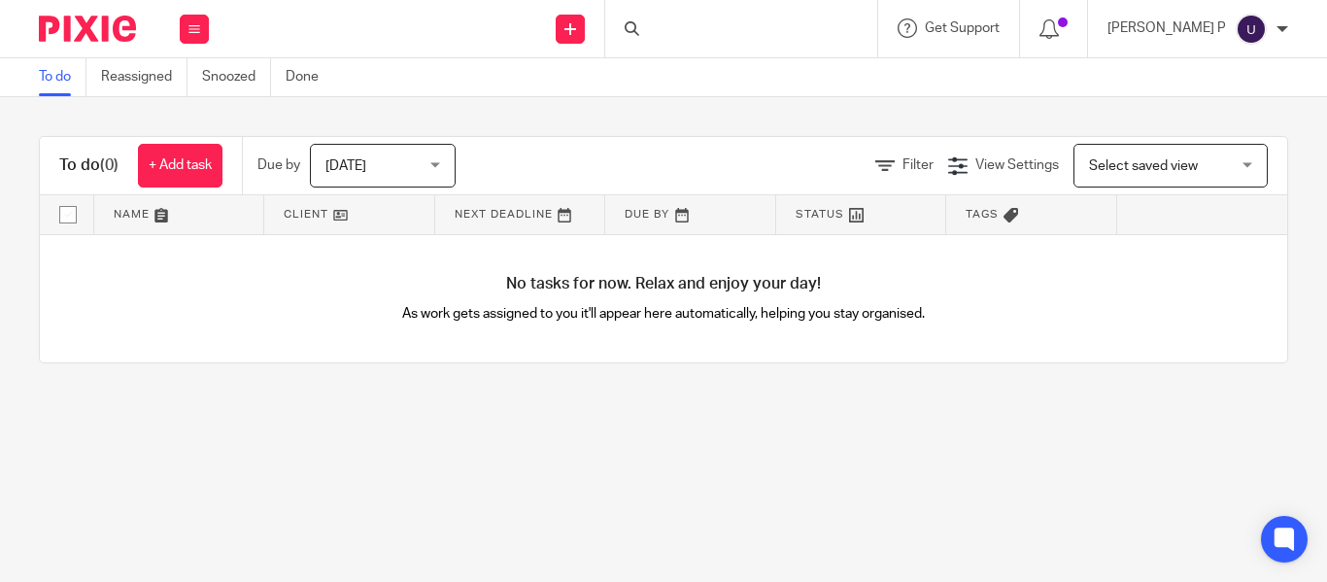
click at [692, 44] on div at bounding box center [741, 28] width 272 height 57
click at [683, 38] on input "Search" at bounding box center [731, 31] width 175 height 17
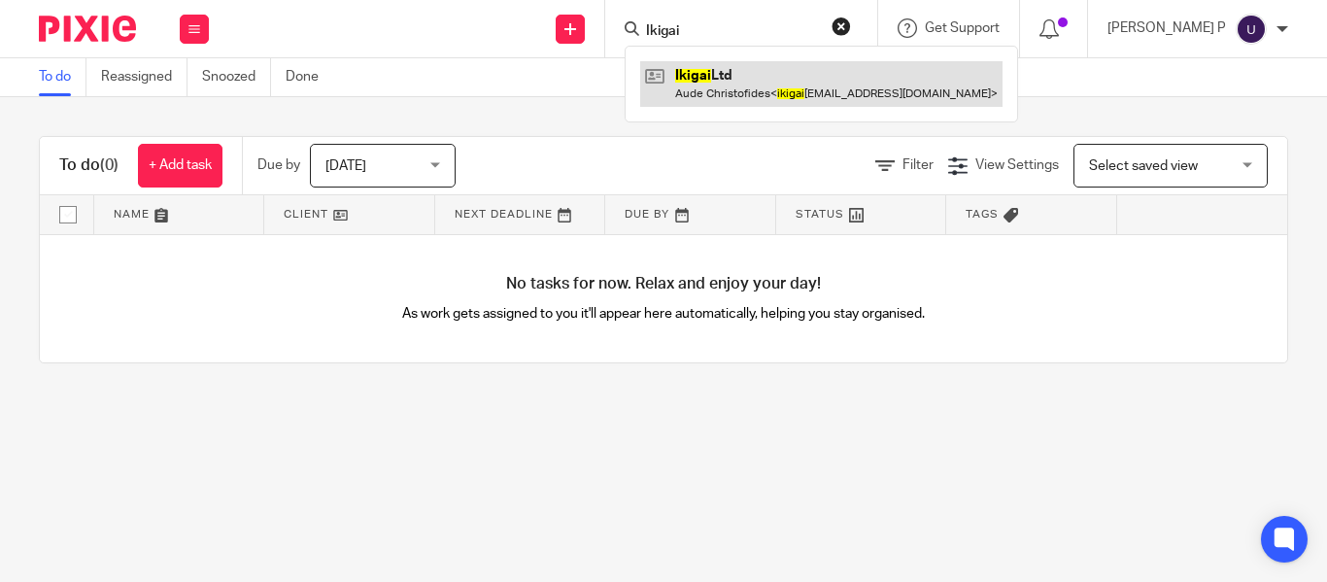
type input "Ikigai"
click at [733, 70] on link at bounding box center [821, 83] width 362 height 45
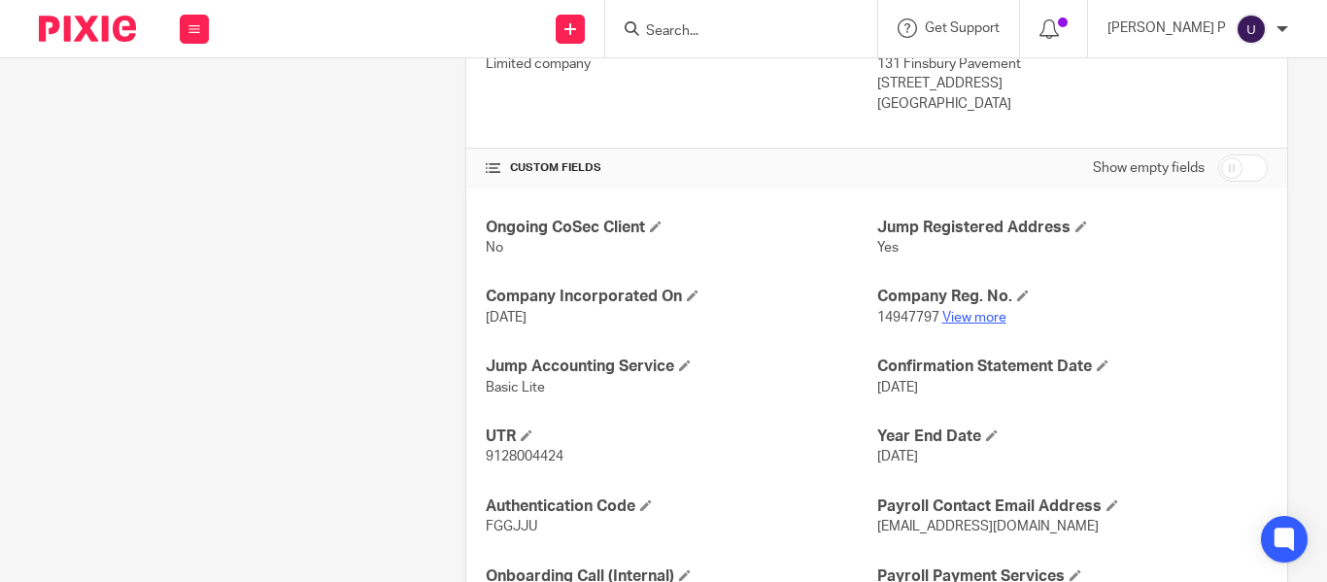
scroll to position [583, 0]
click at [955, 313] on link "View more" at bounding box center [974, 316] width 64 height 14
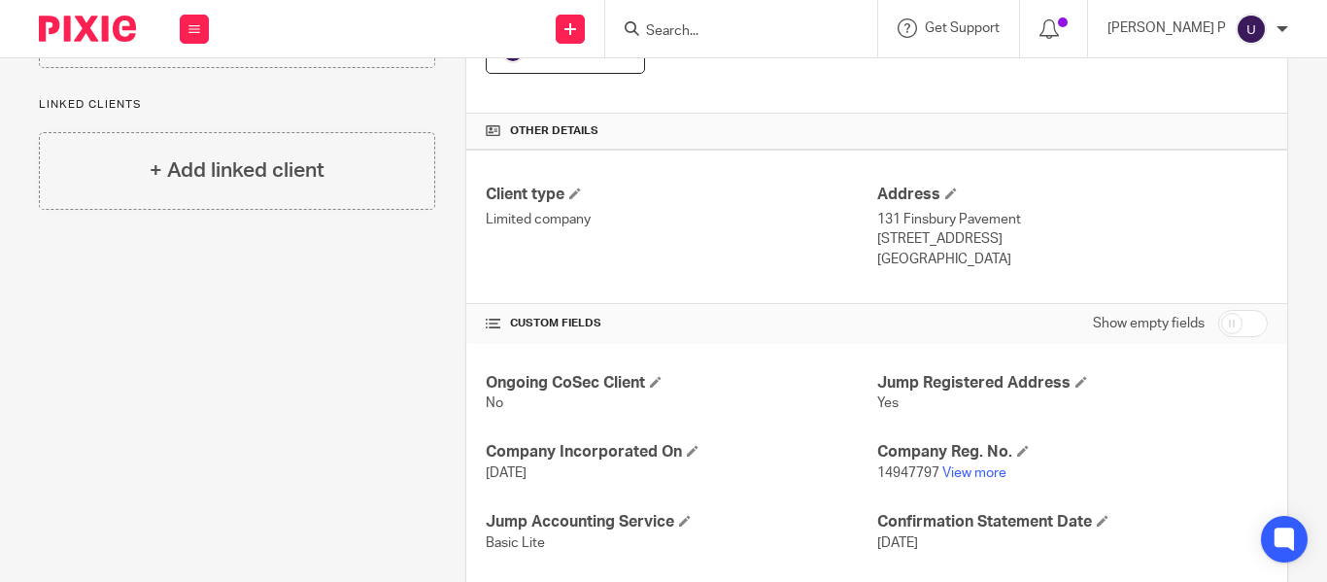
scroll to position [194, 0]
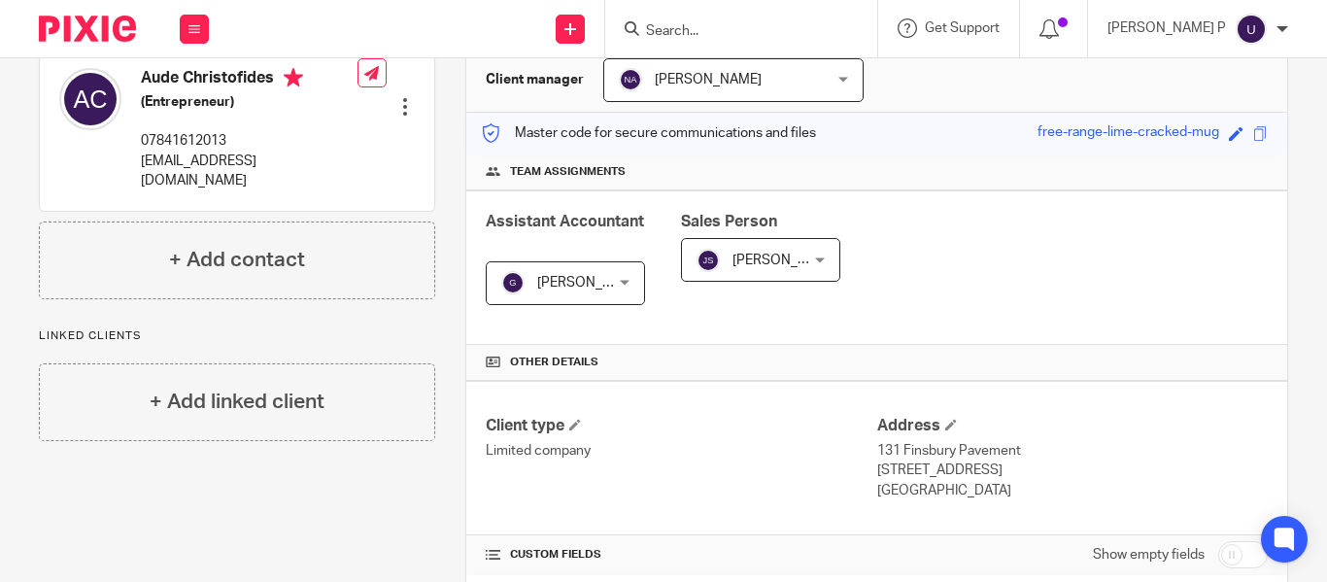
click at [700, 31] on input "Search" at bounding box center [731, 31] width 175 height 17
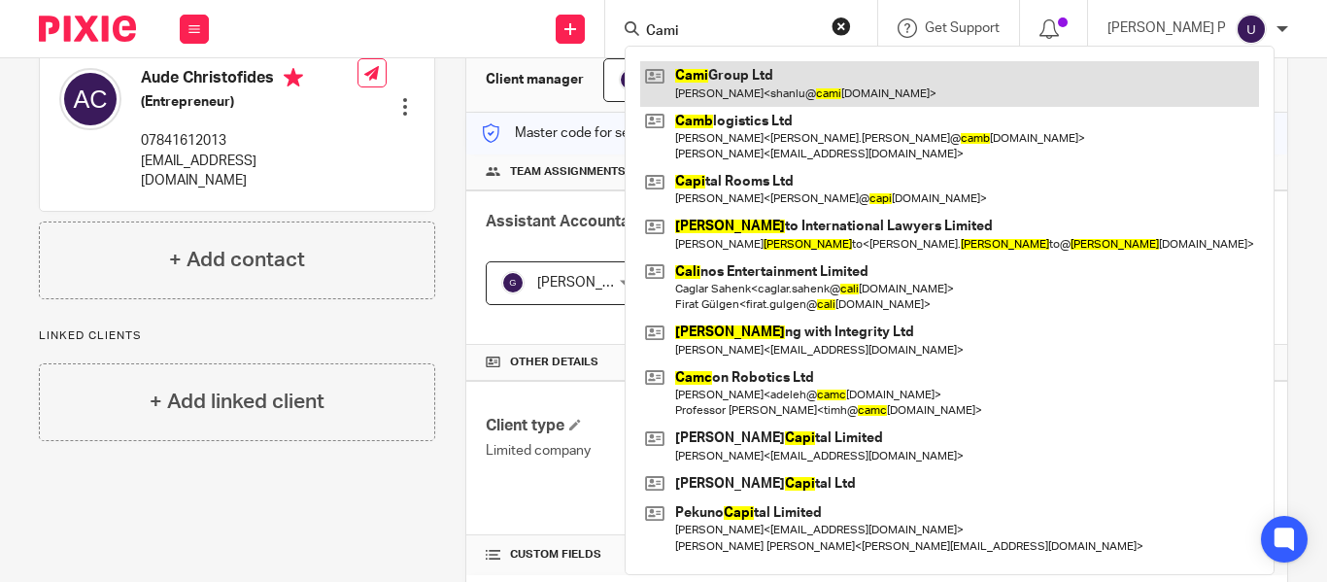
type input "Cami"
click at [936, 82] on link at bounding box center [949, 83] width 619 height 45
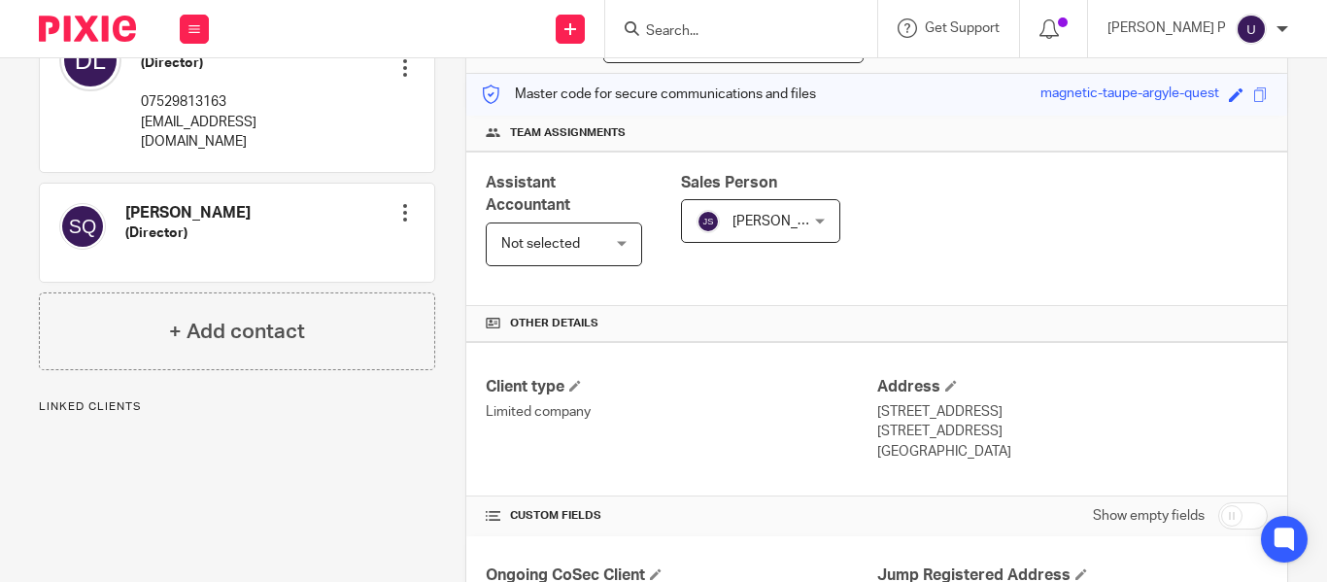
scroll to position [605, 0]
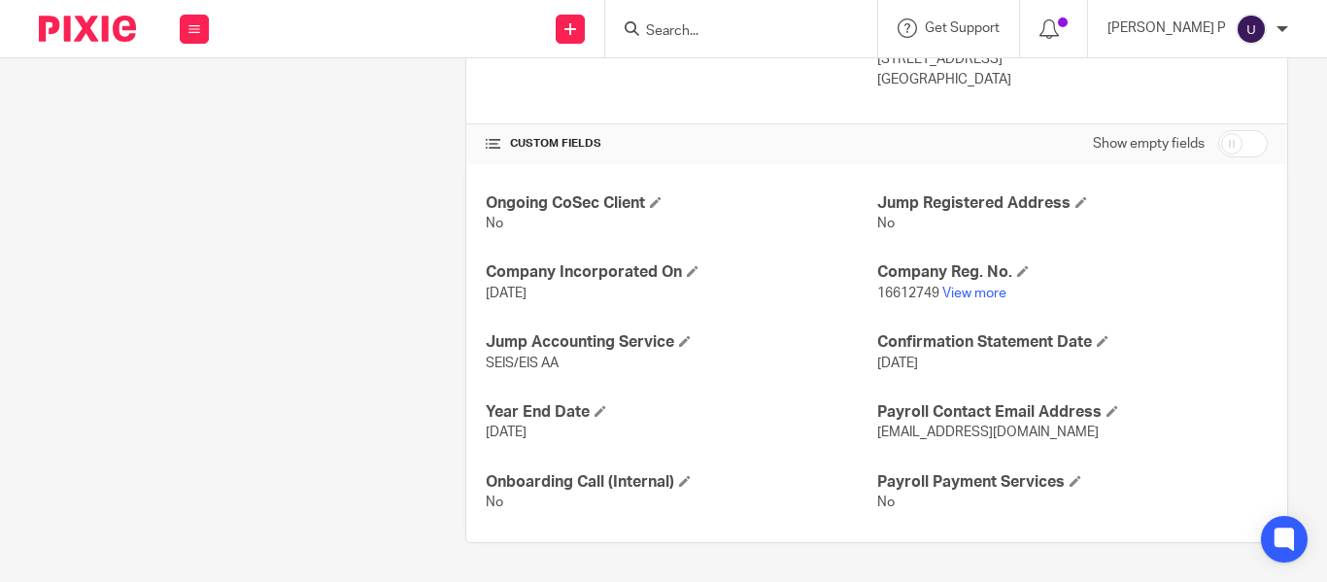
click at [928, 302] on p "16612749 View more" at bounding box center [1072, 293] width 391 height 19
click at [942, 298] on link "View more" at bounding box center [974, 294] width 64 height 14
